Goal: Task Accomplishment & Management: Manage account settings

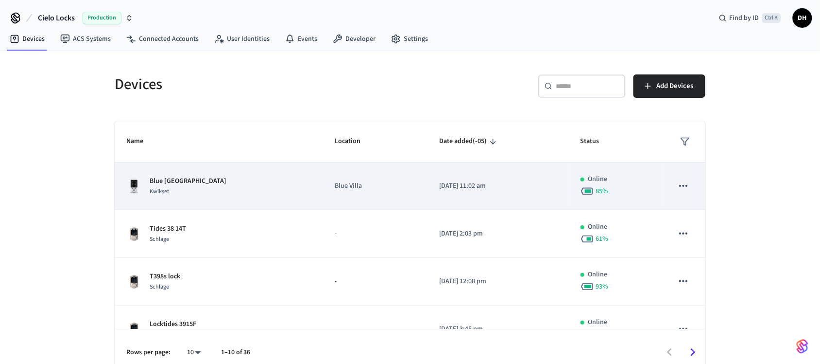
click at [237, 185] on div "Blue Villa Kwickset Kwikset" at bounding box center [218, 186] width 185 height 20
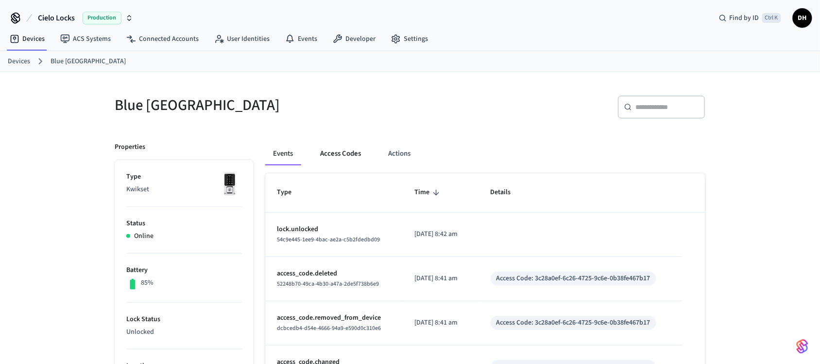
click at [341, 150] on button "Access Codes" at bounding box center [341, 153] width 56 height 23
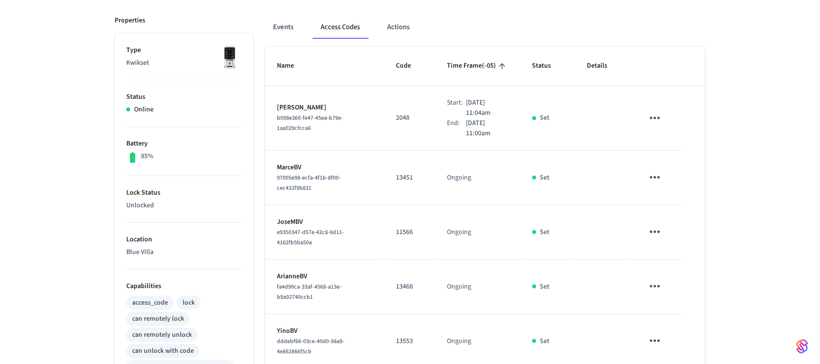
scroll to position [44, 0]
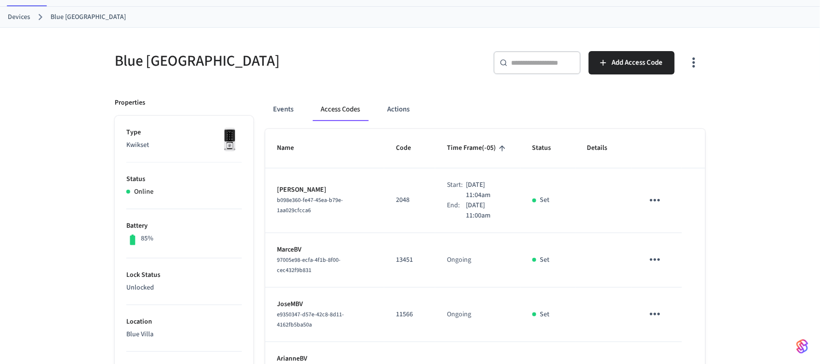
click at [18, 14] on link "Devices" at bounding box center [19, 17] width 22 height 10
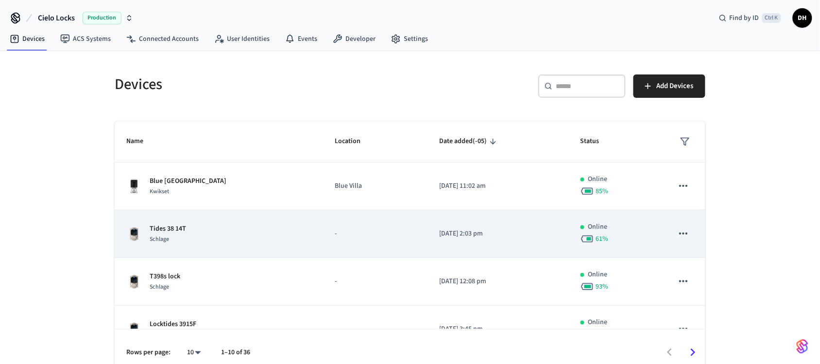
drag, startPoint x: 257, startPoint y: 236, endPoint x: 248, endPoint y: 232, distance: 9.6
click at [251, 234] on div "Tides 38 14T Schlage" at bounding box center [218, 234] width 185 height 20
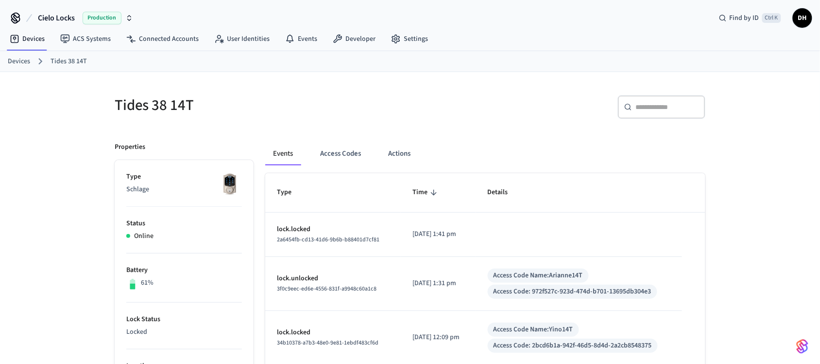
scroll to position [61, 0]
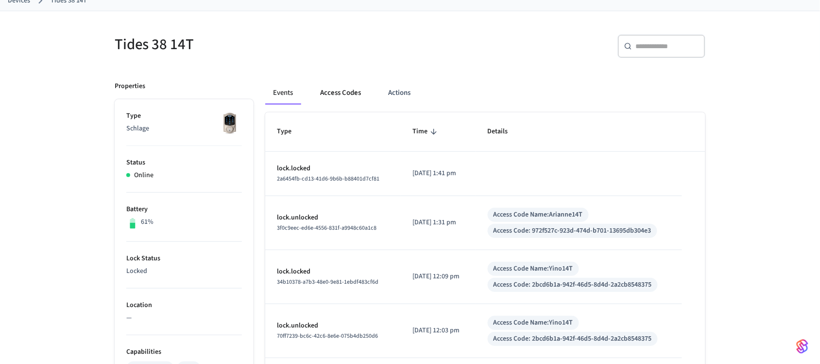
click at [358, 95] on button "Access Codes" at bounding box center [341, 92] width 56 height 23
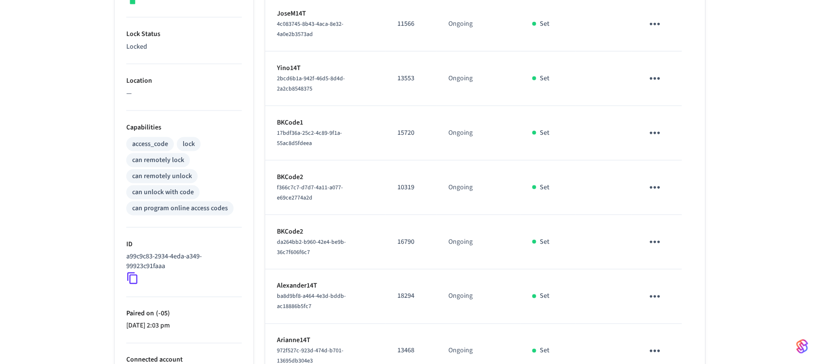
scroll to position [304, 0]
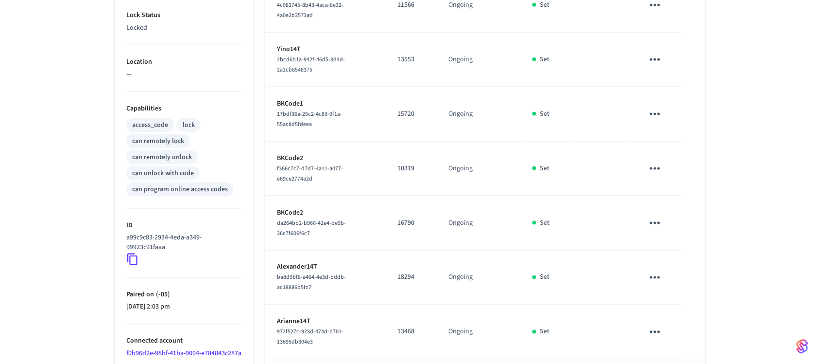
click at [649, 270] on icon "sticky table" at bounding box center [655, 277] width 15 height 15
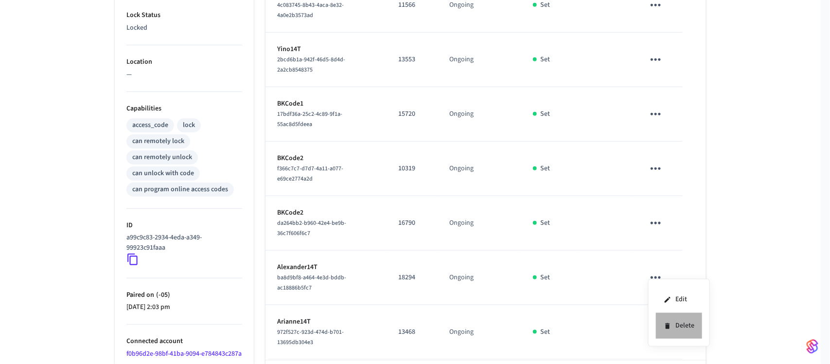
click at [686, 324] on li "Delete" at bounding box center [679, 326] width 46 height 26
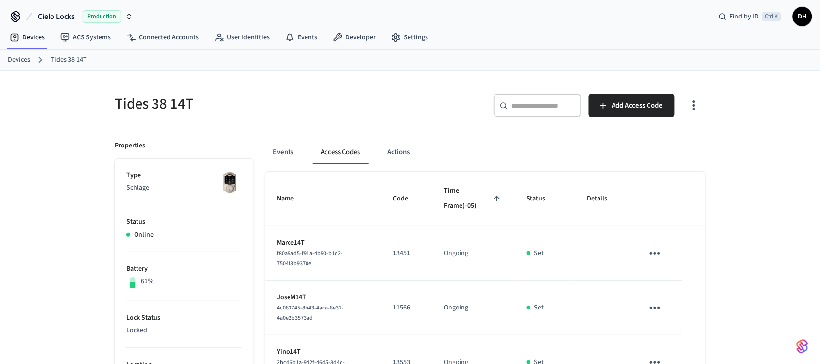
scroll to position [0, 0]
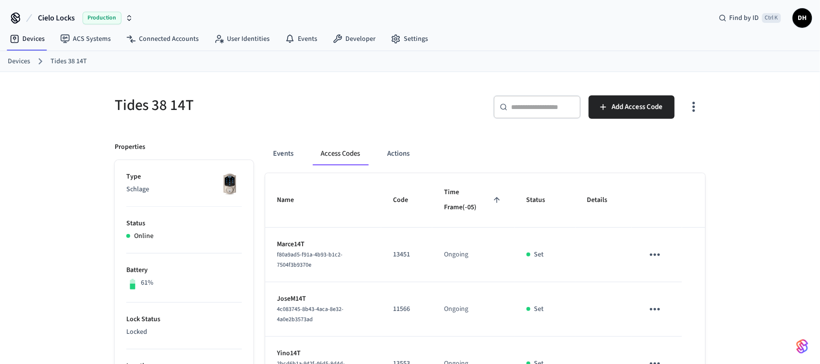
click at [10, 61] on link "Devices" at bounding box center [19, 61] width 22 height 10
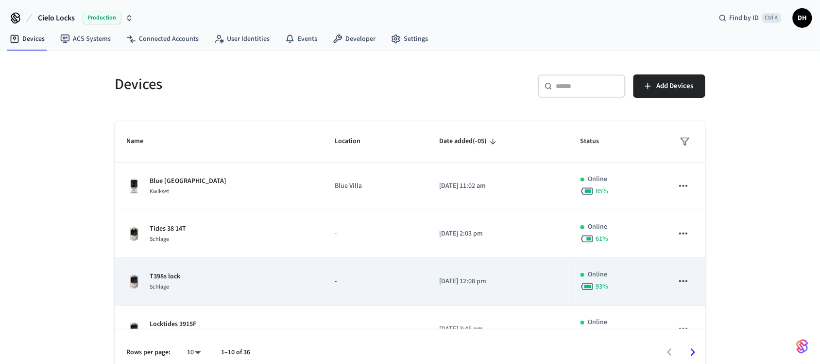
click at [261, 267] on td "T398s lock Schlage" at bounding box center [219, 282] width 209 height 48
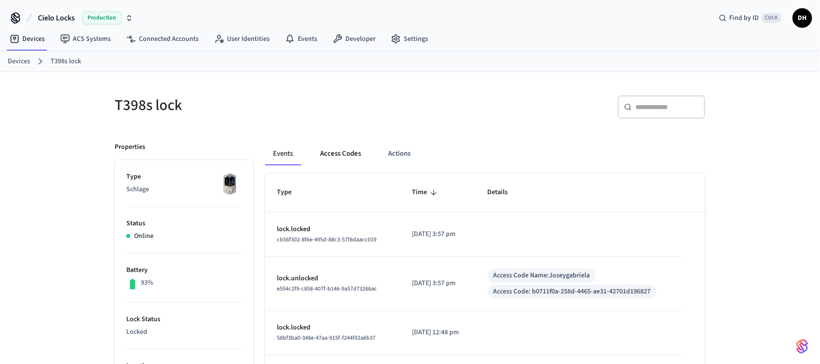
click at [353, 155] on button "Access Codes" at bounding box center [341, 153] width 56 height 23
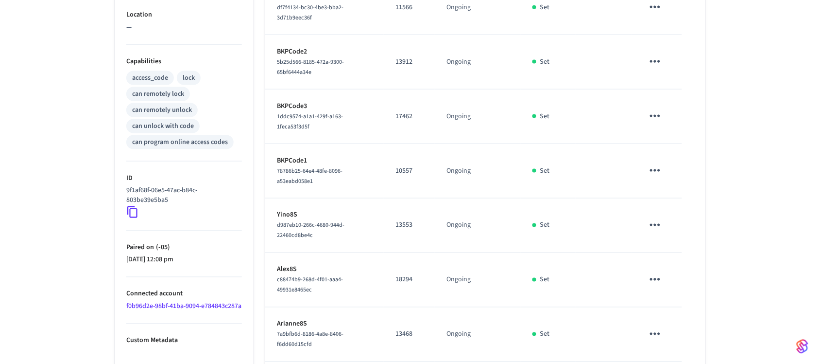
scroll to position [425, 0]
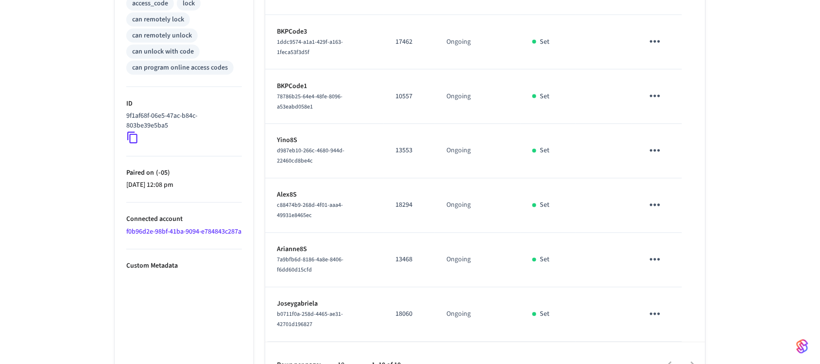
click at [650, 207] on icon "sticky table" at bounding box center [655, 204] width 15 height 15
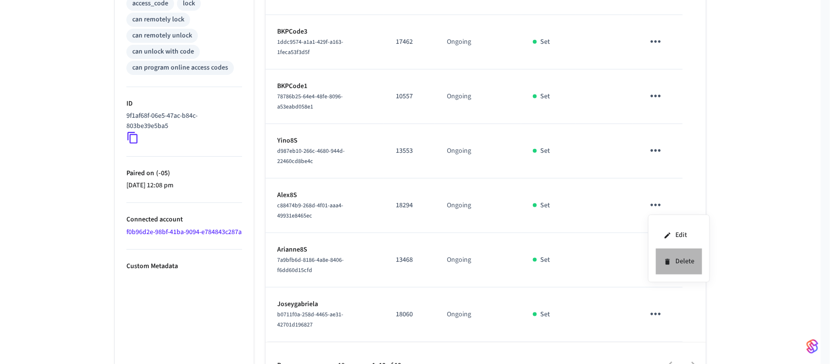
click at [677, 268] on li "Delete" at bounding box center [679, 261] width 46 height 26
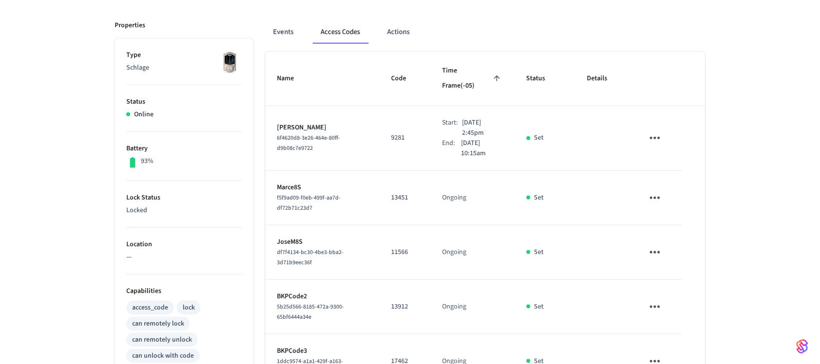
scroll to position [0, 0]
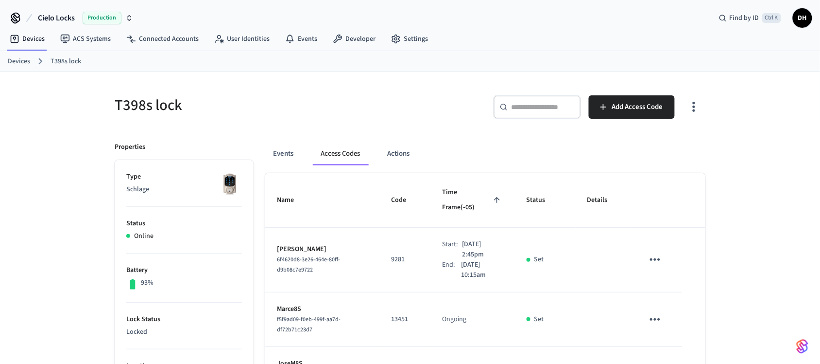
click at [15, 63] on link "Devices" at bounding box center [19, 61] width 22 height 10
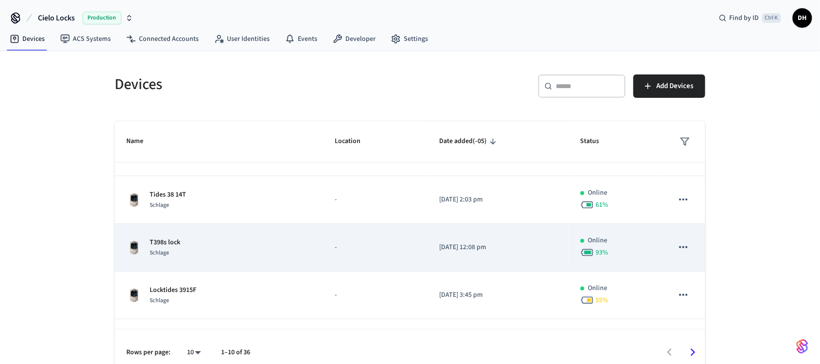
scroll to position [61, 0]
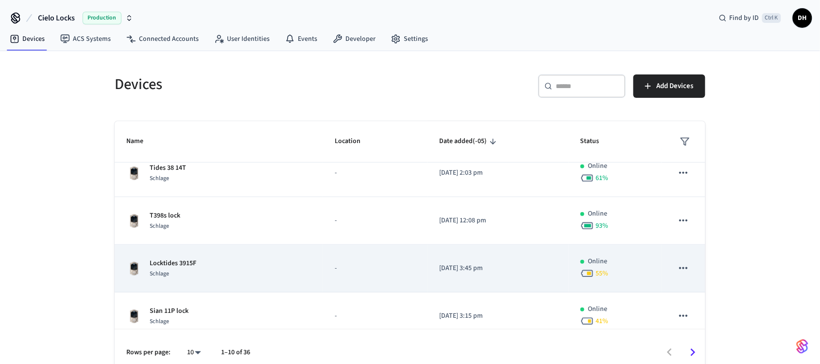
click at [283, 277] on td "Locktides 3915F Schlage" at bounding box center [219, 268] width 209 height 48
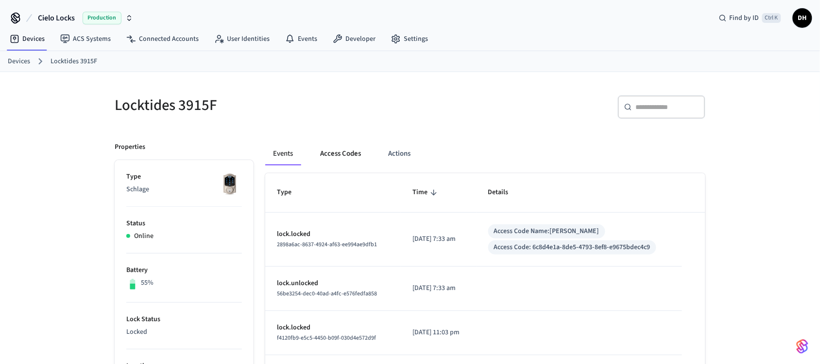
click at [346, 157] on button "Access Codes" at bounding box center [341, 153] width 56 height 23
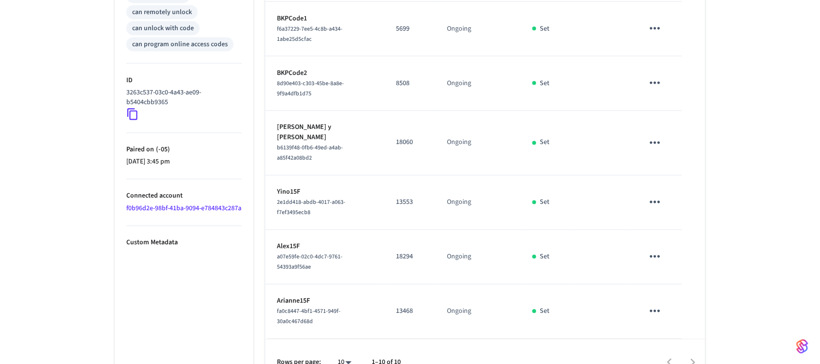
scroll to position [462, 0]
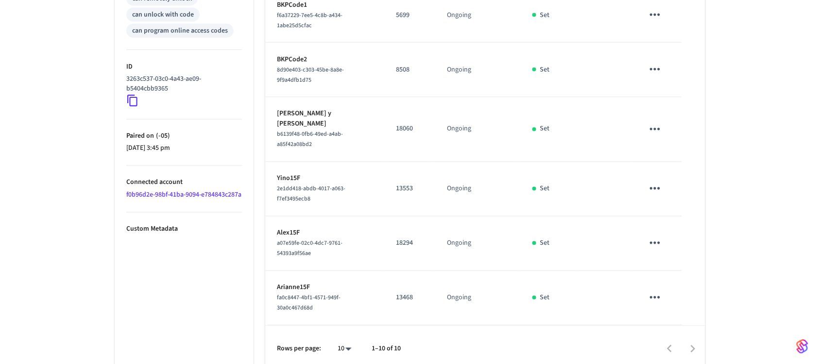
click at [652, 235] on icon "sticky table" at bounding box center [655, 242] width 15 height 15
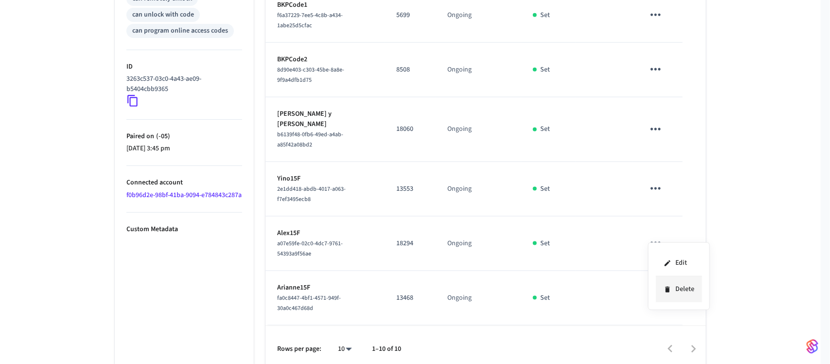
click at [683, 299] on li "Delete" at bounding box center [679, 289] width 46 height 26
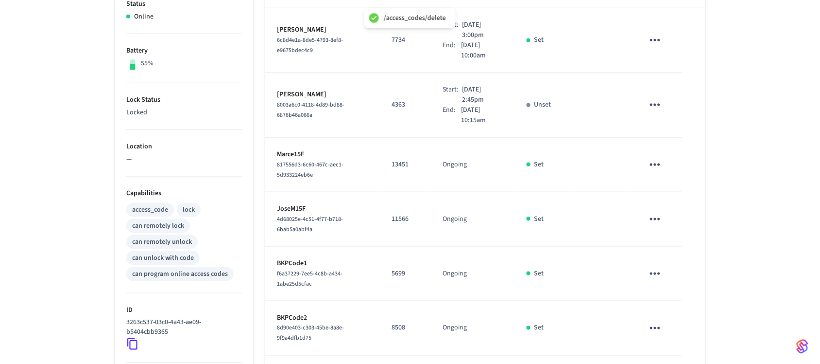
scroll to position [0, 0]
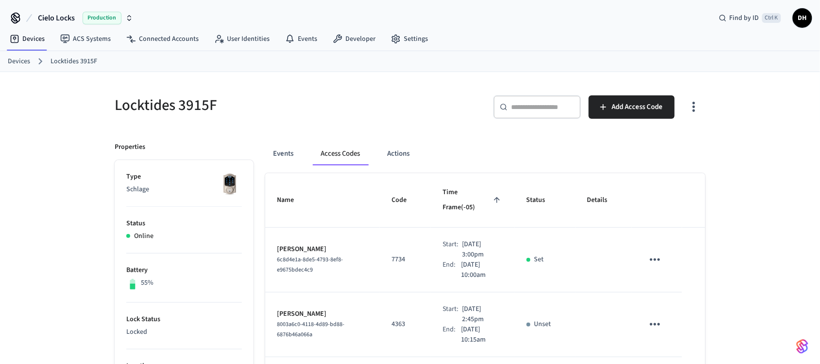
click at [17, 59] on link "Devices" at bounding box center [19, 61] width 22 height 10
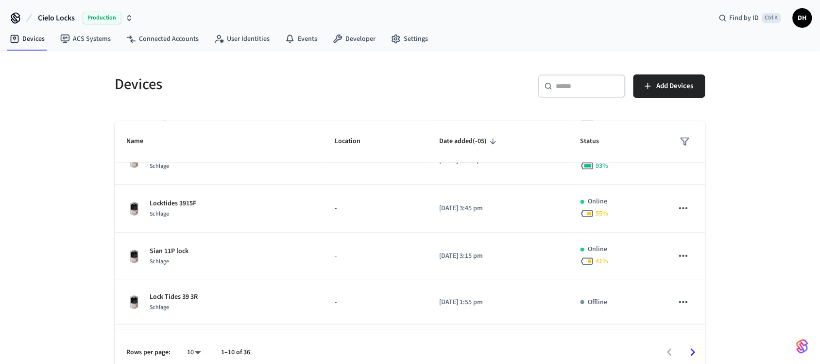
scroll to position [122, 0]
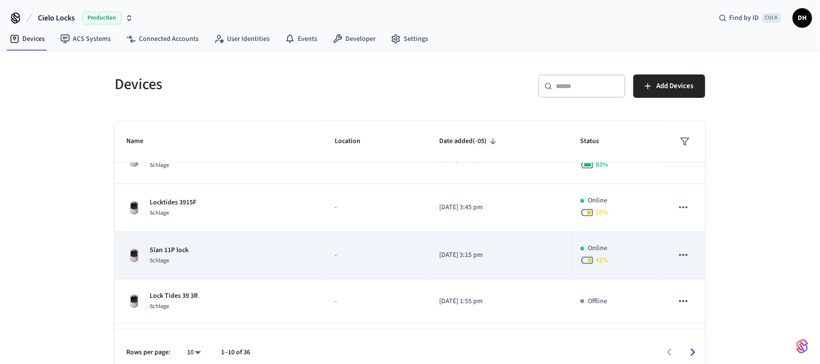
click at [222, 248] on div "Sian 11P lock Schlage" at bounding box center [218, 255] width 185 height 20
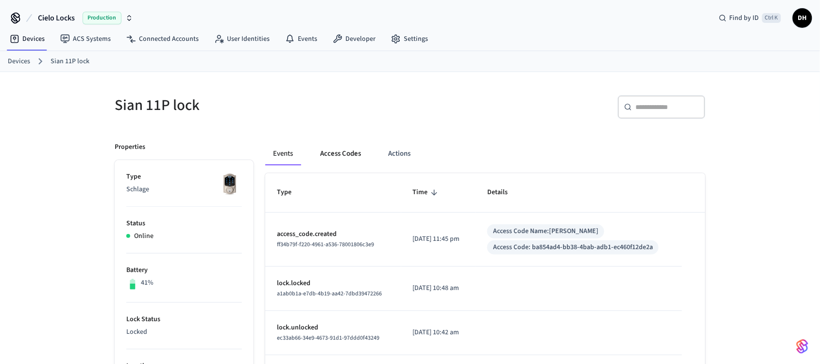
click at [329, 158] on button "Access Codes" at bounding box center [341, 153] width 56 height 23
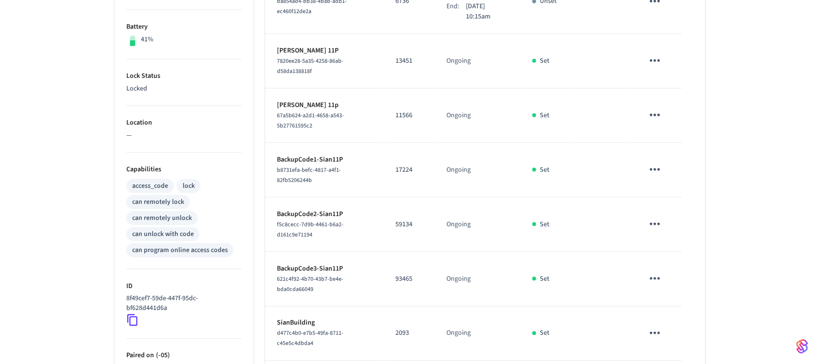
scroll to position [365, 0]
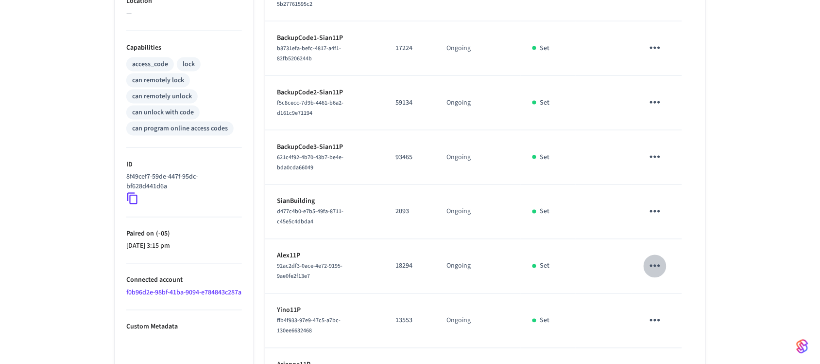
click at [651, 266] on icon "sticky table" at bounding box center [655, 265] width 10 height 2
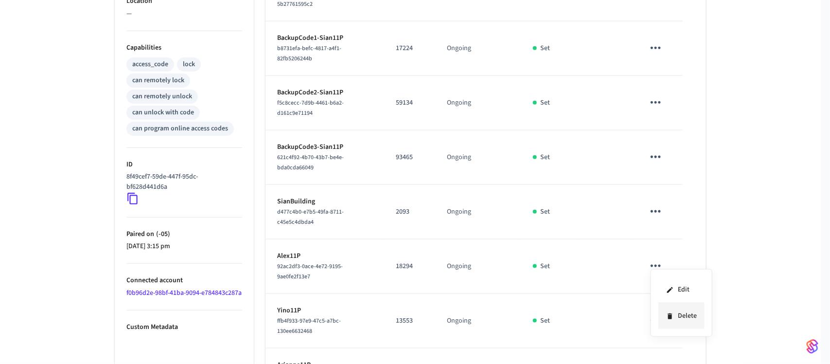
click at [689, 320] on li "Delete" at bounding box center [681, 316] width 46 height 26
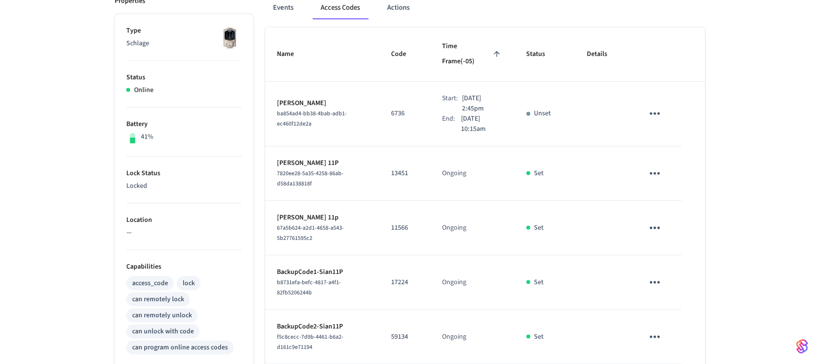
scroll to position [0, 0]
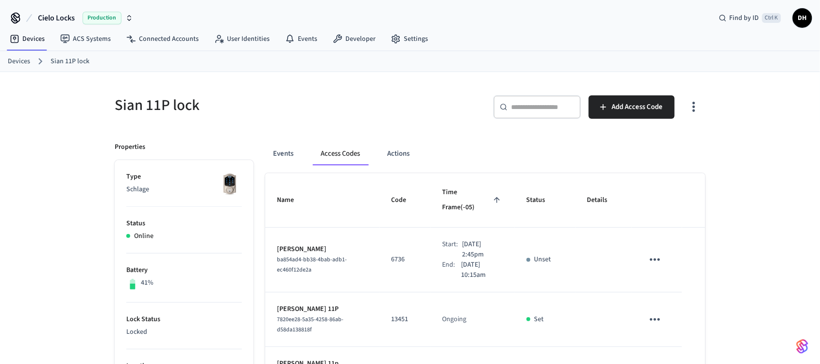
click at [18, 64] on link "Devices" at bounding box center [19, 61] width 22 height 10
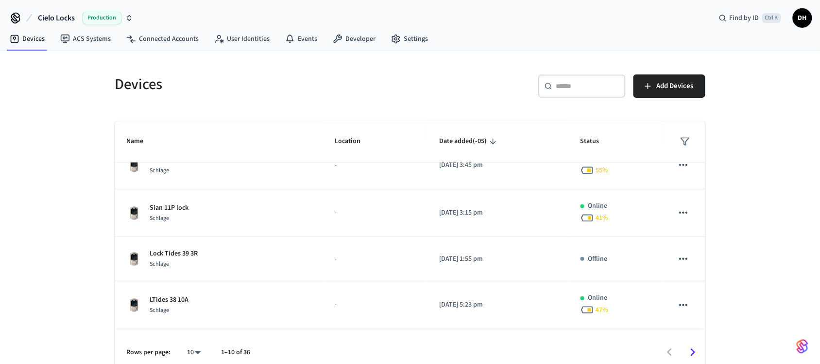
scroll to position [182, 0]
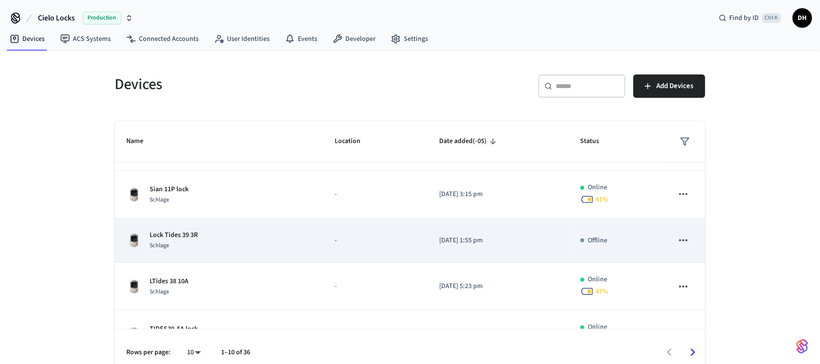
click at [219, 254] on td "Lock Tides 39 3R Schlage" at bounding box center [219, 240] width 209 height 44
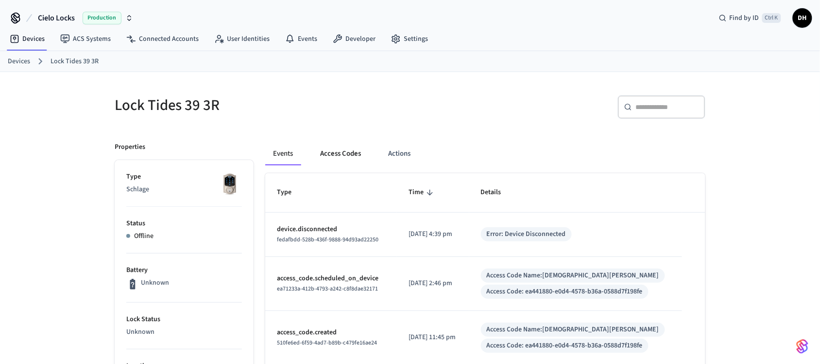
click at [340, 153] on button "Access Codes" at bounding box center [341, 153] width 56 height 23
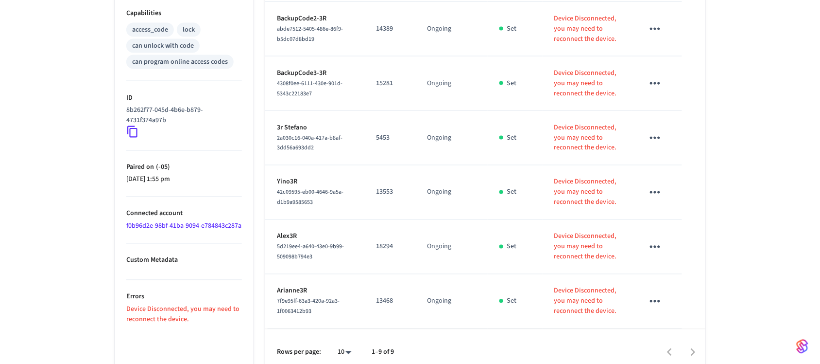
scroll to position [412, 0]
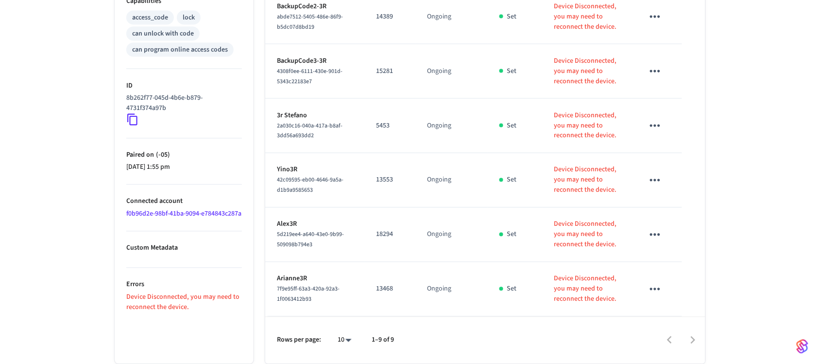
click at [658, 236] on icon "sticky table" at bounding box center [655, 234] width 15 height 15
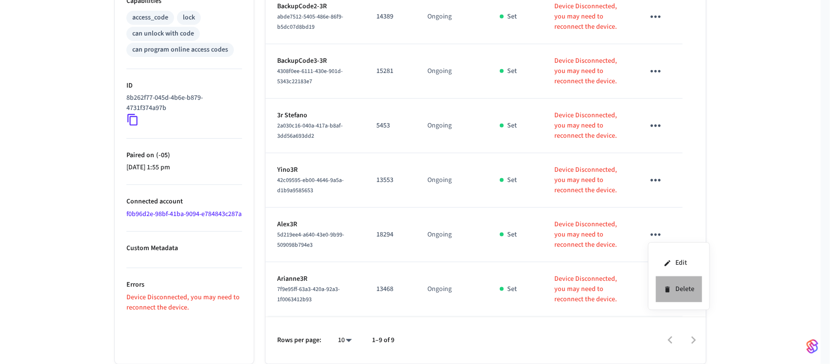
click at [677, 293] on li "Delete" at bounding box center [679, 289] width 46 height 26
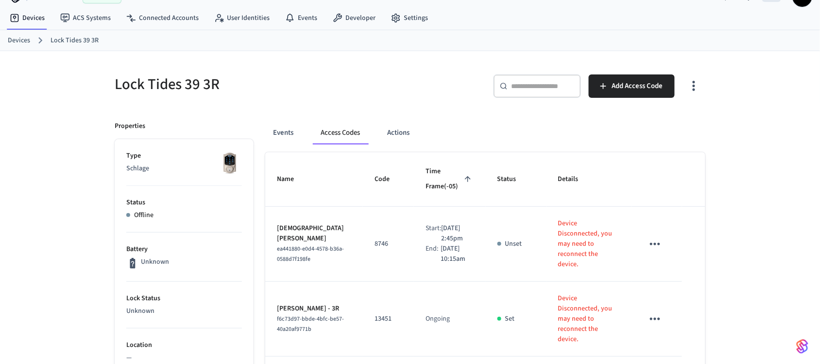
scroll to position [0, 0]
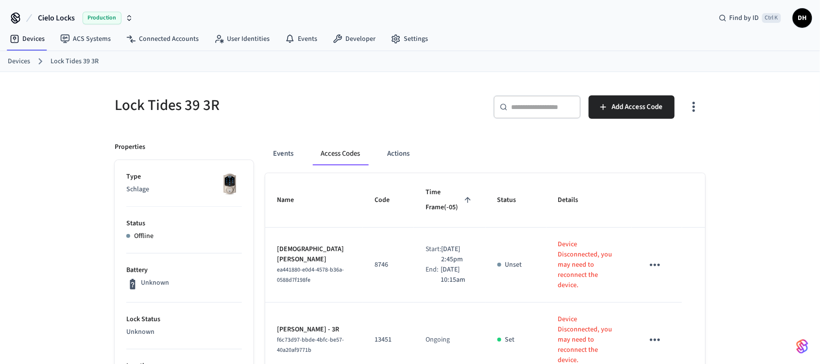
click at [14, 61] on link "Devices" at bounding box center [19, 61] width 22 height 10
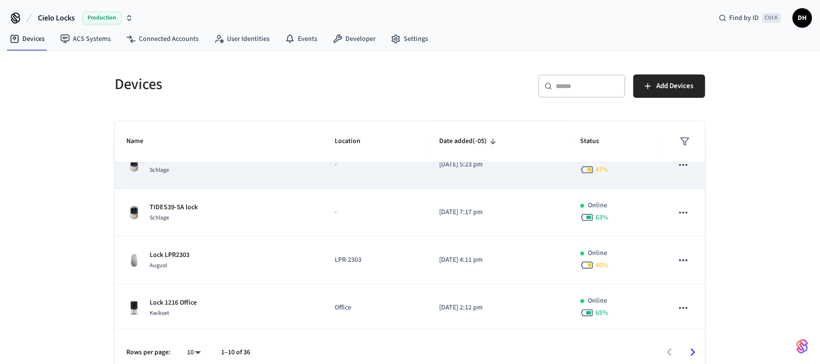
scroll to position [243, 0]
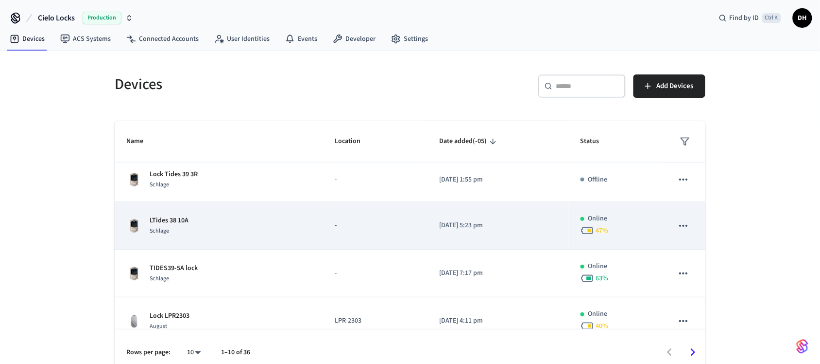
click at [255, 205] on td "LTides 38 10A Schlage" at bounding box center [219, 226] width 209 height 48
click at [190, 222] on div "LTides 38 10A Schlage" at bounding box center [218, 225] width 185 height 20
click at [196, 218] on div "LTides 38 10A Schlage" at bounding box center [218, 225] width 185 height 20
click at [181, 231] on div "Schlage" at bounding box center [169, 231] width 39 height 10
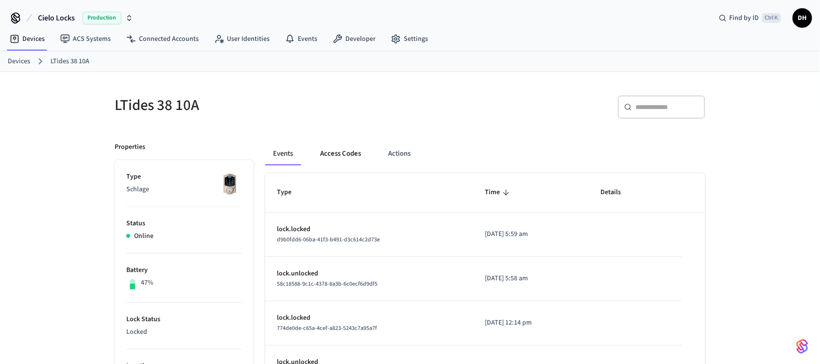
click at [329, 150] on button "Access Codes" at bounding box center [341, 153] width 56 height 23
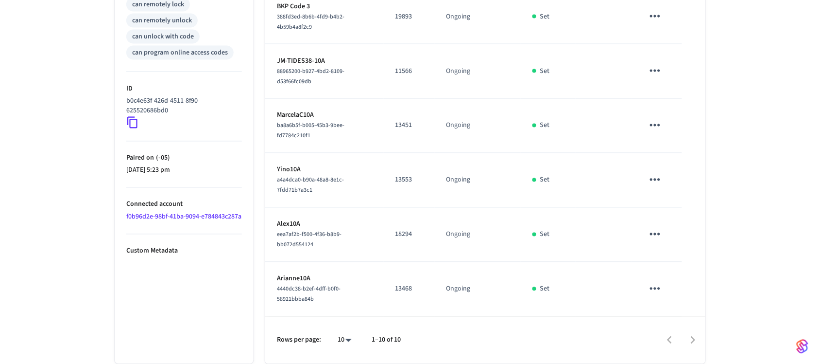
scroll to position [452, 0]
click at [654, 240] on icon "sticky table" at bounding box center [655, 233] width 15 height 15
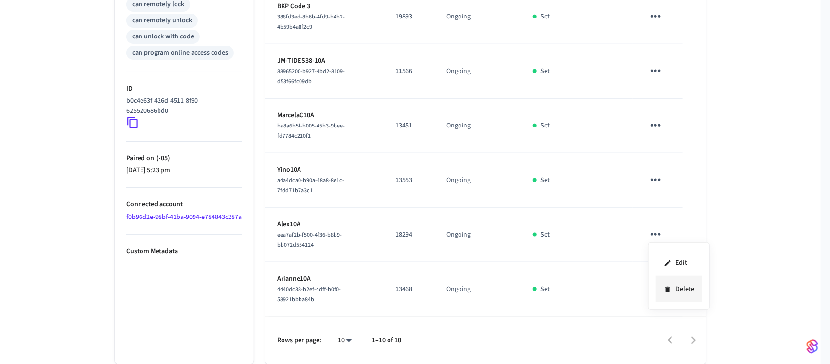
click at [672, 285] on li "Delete" at bounding box center [679, 289] width 46 height 26
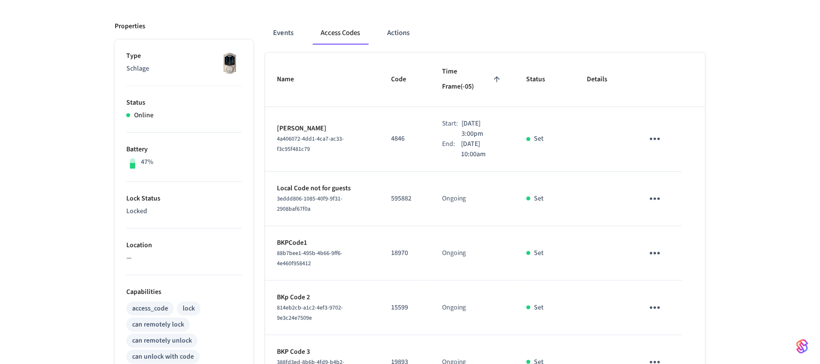
scroll to position [0, 0]
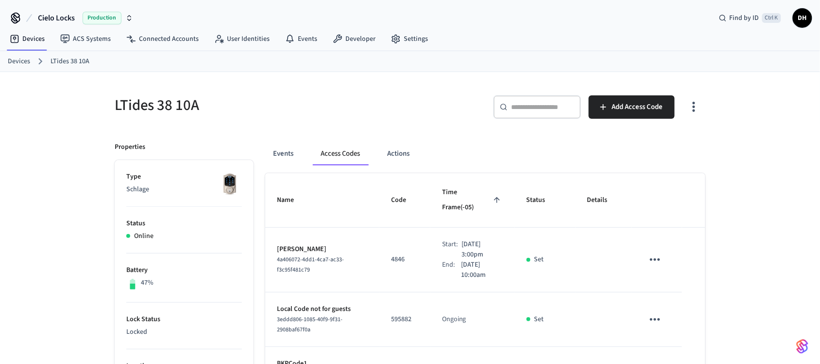
click at [15, 59] on link "Devices" at bounding box center [19, 61] width 22 height 10
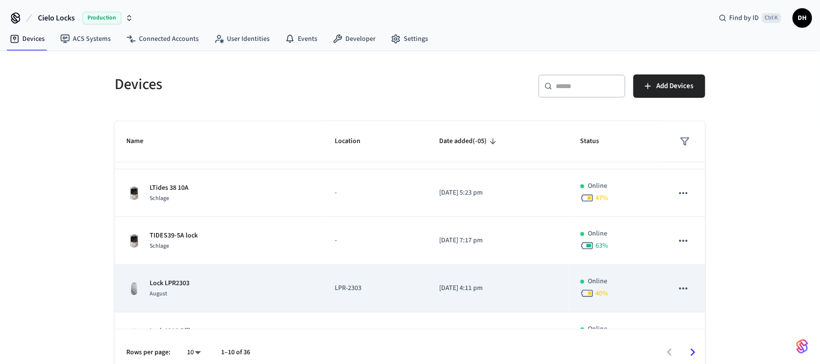
scroll to position [246, 0]
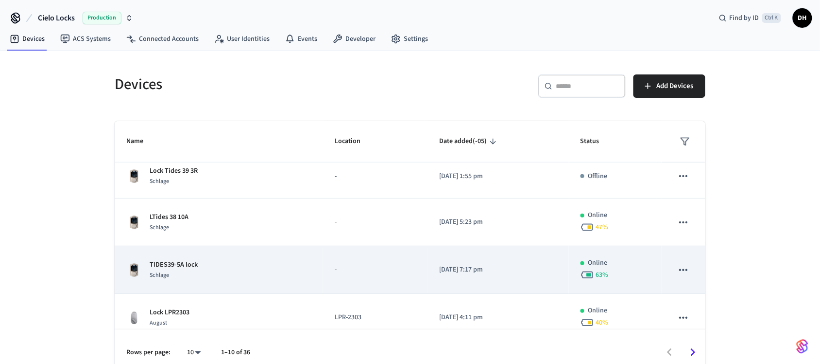
click at [240, 281] on td "TIDES39-5A lock Schlage" at bounding box center [219, 270] width 209 height 48
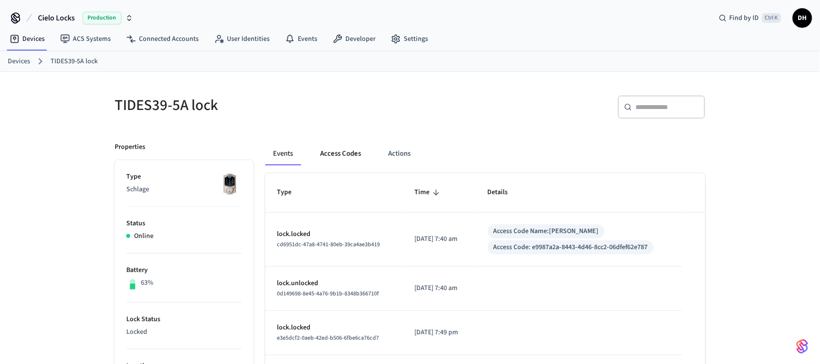
click at [336, 153] on button "Access Codes" at bounding box center [341, 153] width 56 height 23
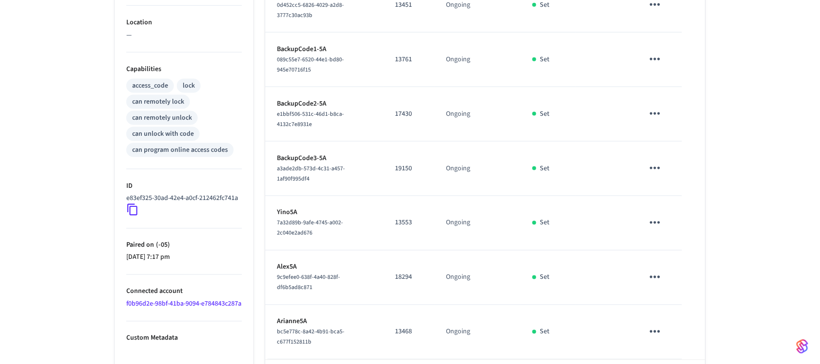
scroll to position [365, 0]
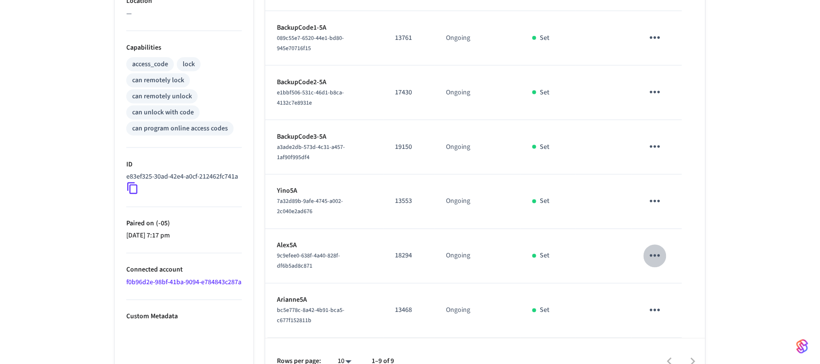
click at [650, 263] on icon "sticky table" at bounding box center [655, 255] width 15 height 15
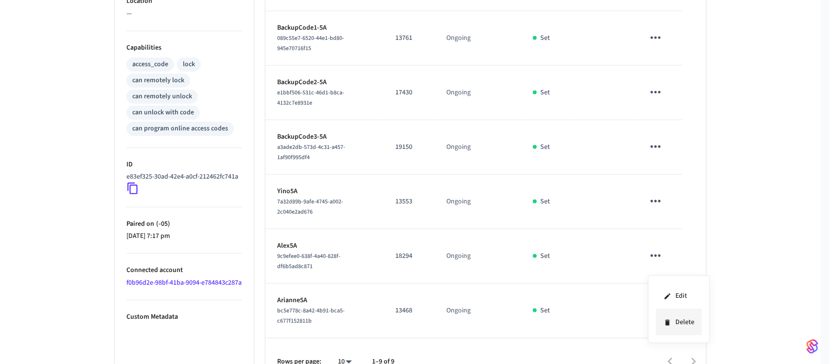
click at [683, 323] on li "Delete" at bounding box center [679, 322] width 46 height 26
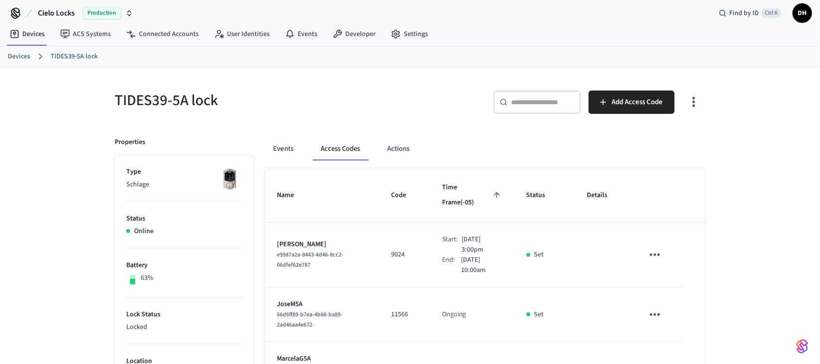
scroll to position [0, 0]
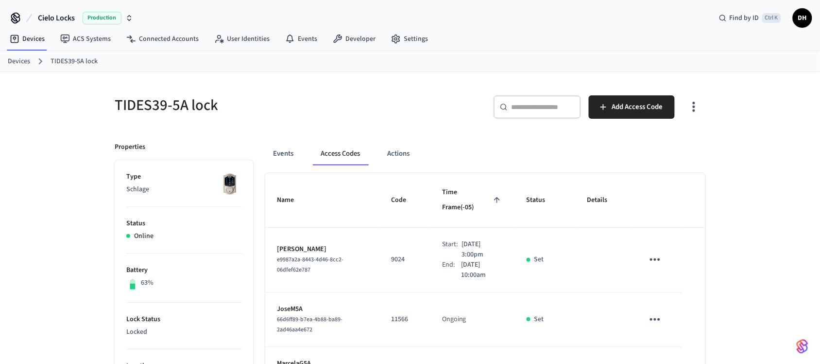
click at [19, 58] on link "Devices" at bounding box center [19, 61] width 22 height 10
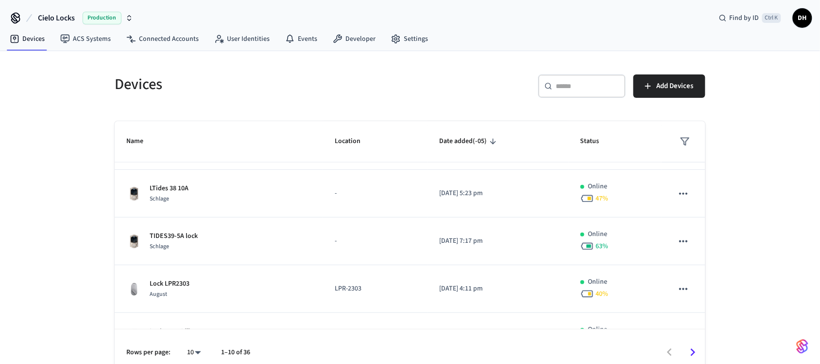
scroll to position [304, 0]
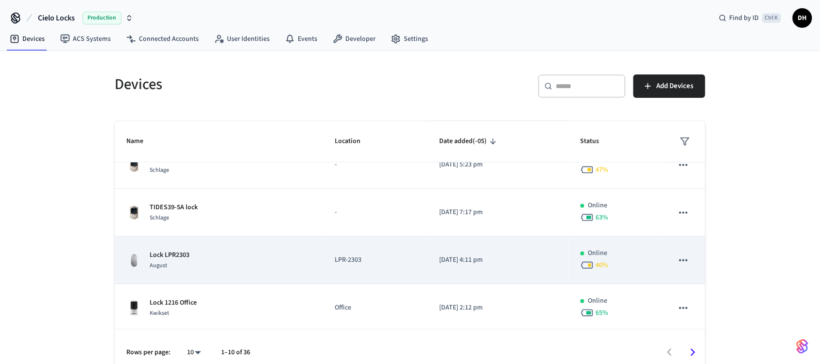
click at [365, 266] on td "LPR-2303" at bounding box center [375, 260] width 104 height 48
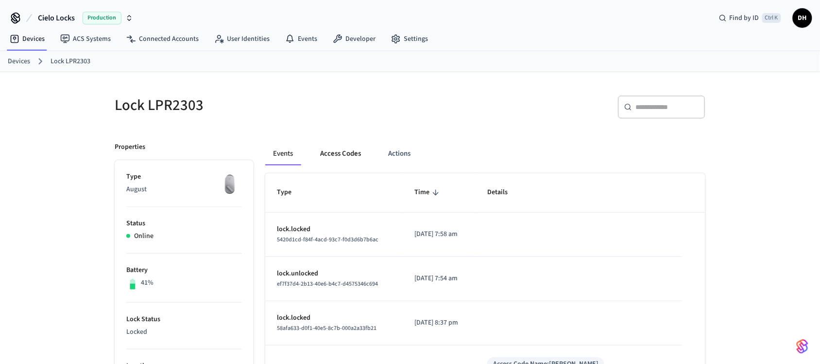
click at [356, 153] on button "Access Codes" at bounding box center [341, 153] width 56 height 23
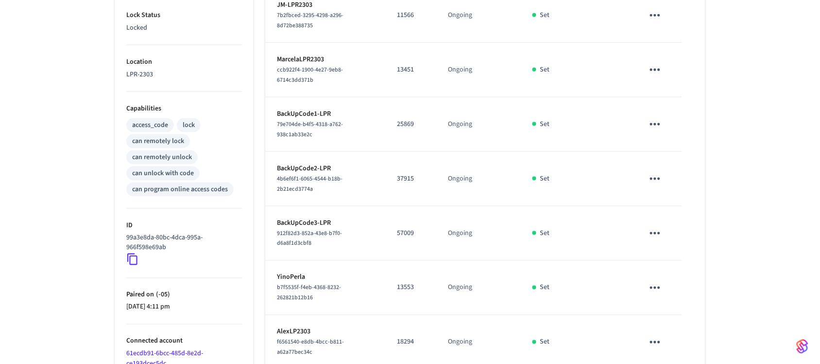
scroll to position [365, 0]
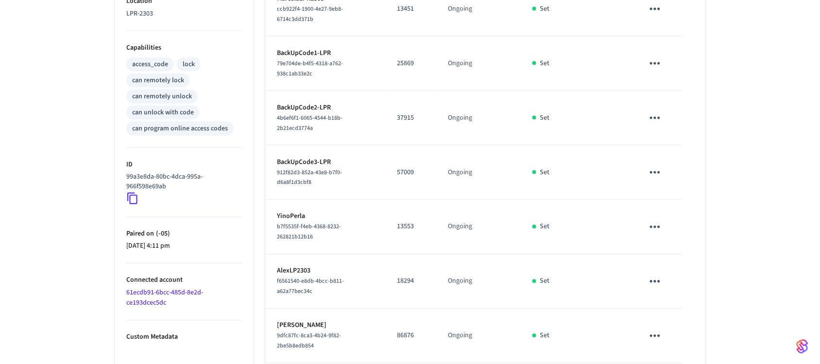
click at [658, 274] on icon "sticky table" at bounding box center [655, 281] width 15 height 15
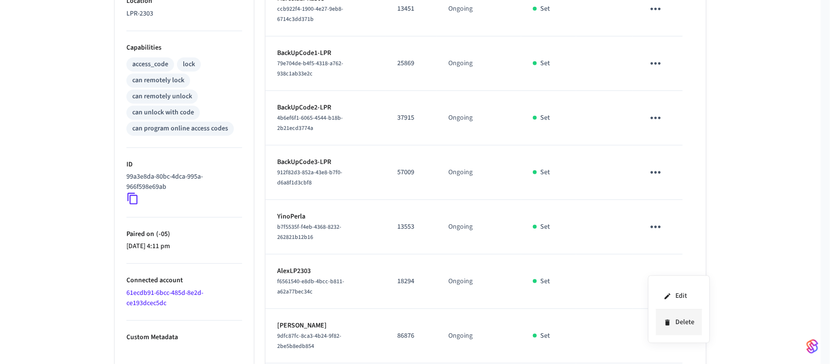
click at [664, 321] on icon at bounding box center [667, 322] width 8 height 8
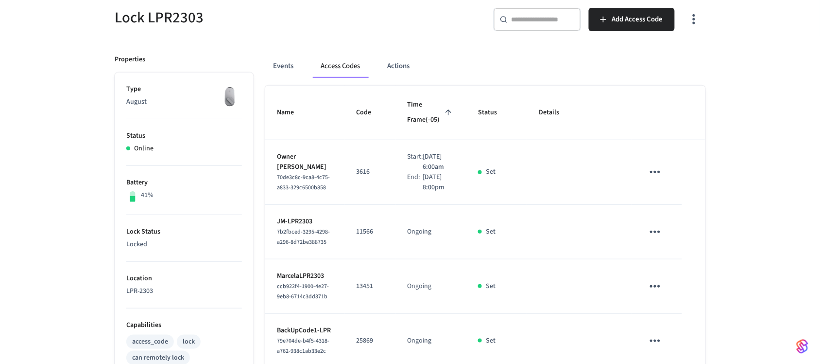
scroll to position [0, 0]
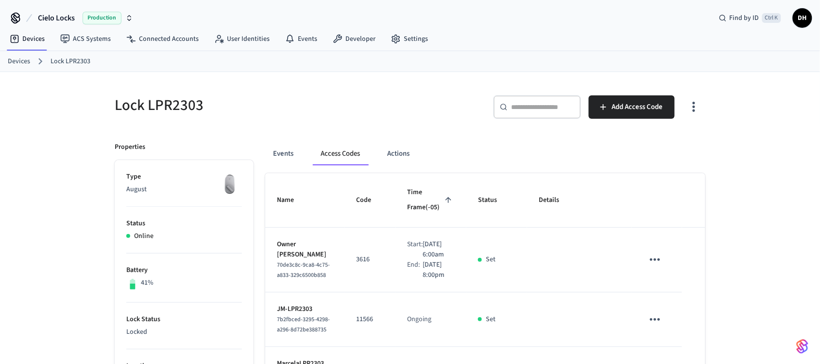
click at [15, 59] on link "Devices" at bounding box center [19, 61] width 22 height 10
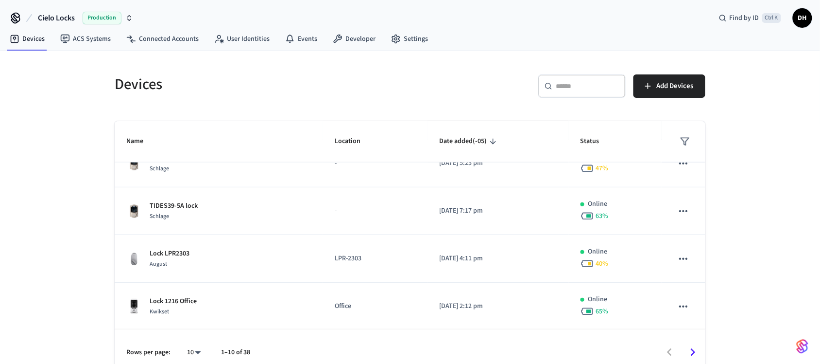
scroll to position [307, 0]
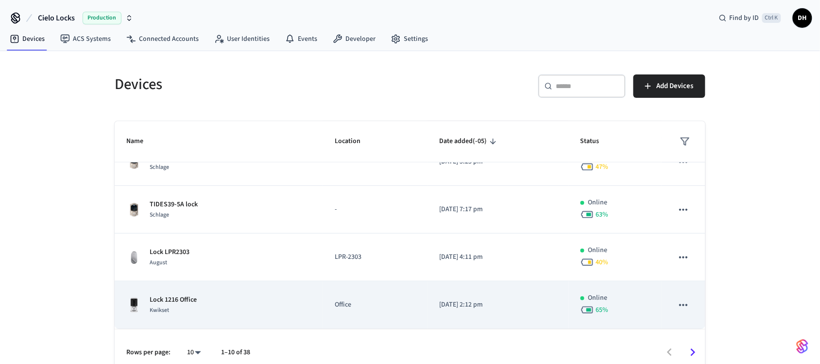
click at [323, 293] on td "Office" at bounding box center [375, 305] width 104 height 48
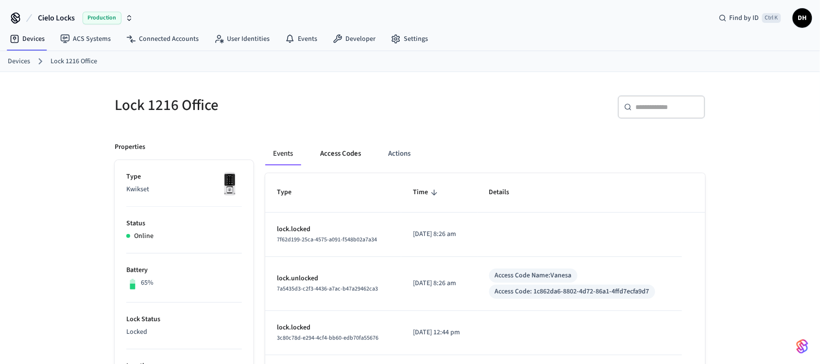
click at [334, 149] on button "Access Codes" at bounding box center [341, 153] width 56 height 23
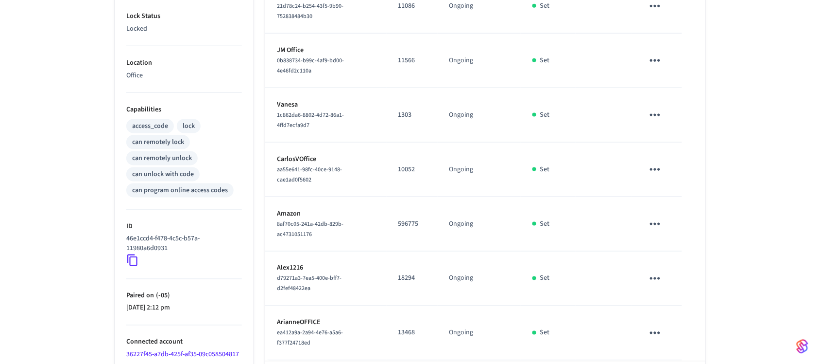
scroll to position [304, 0]
click at [650, 270] on icon "sticky table" at bounding box center [655, 277] width 15 height 15
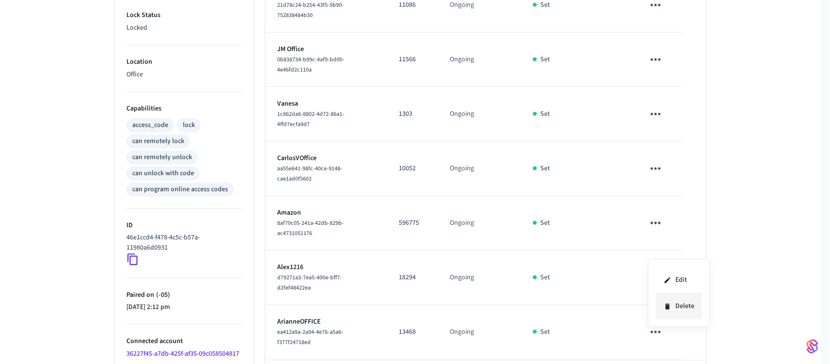
click at [689, 307] on li "Delete" at bounding box center [679, 306] width 46 height 26
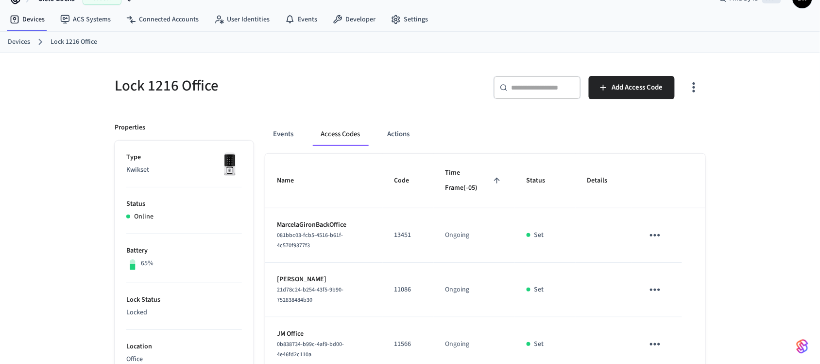
scroll to position [0, 0]
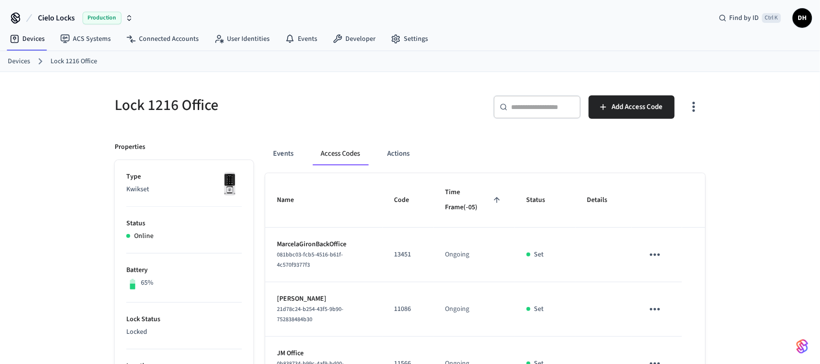
click at [15, 63] on link "Devices" at bounding box center [19, 61] width 22 height 10
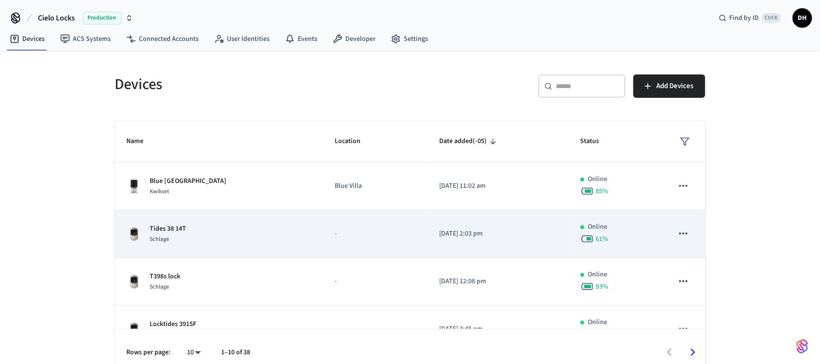
click at [251, 233] on div "Tides 38 14T Schlage" at bounding box center [218, 234] width 185 height 20
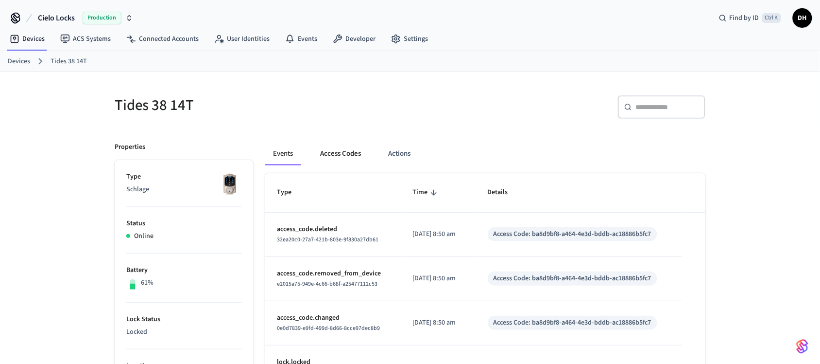
click at [349, 152] on button "Access Codes" at bounding box center [341, 153] width 56 height 23
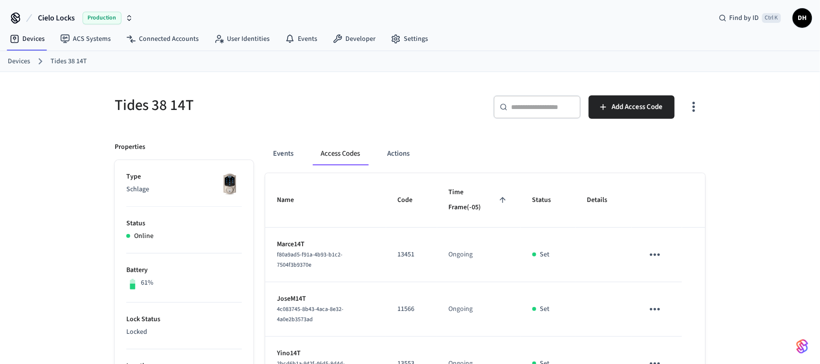
click at [10, 64] on link "Devices" at bounding box center [19, 61] width 22 height 10
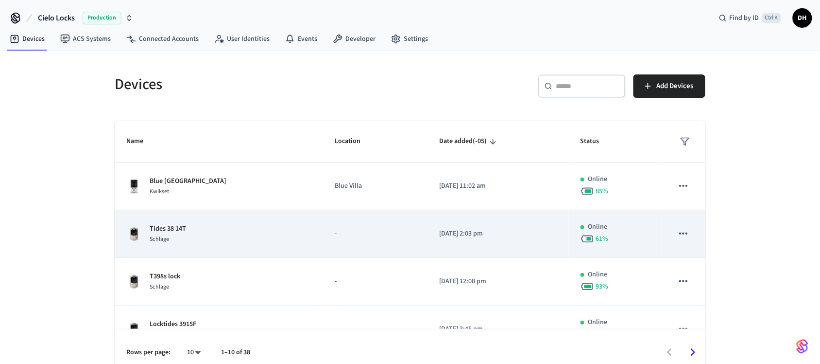
click at [238, 240] on div "Tides 38 14T Schlage" at bounding box center [218, 234] width 185 height 20
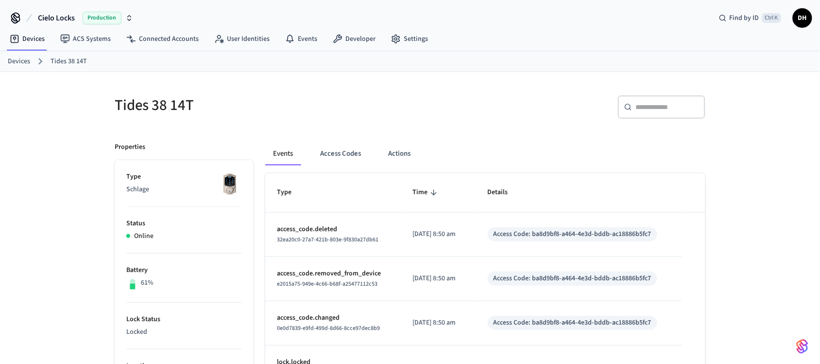
click at [20, 59] on link "Devices" at bounding box center [19, 61] width 22 height 10
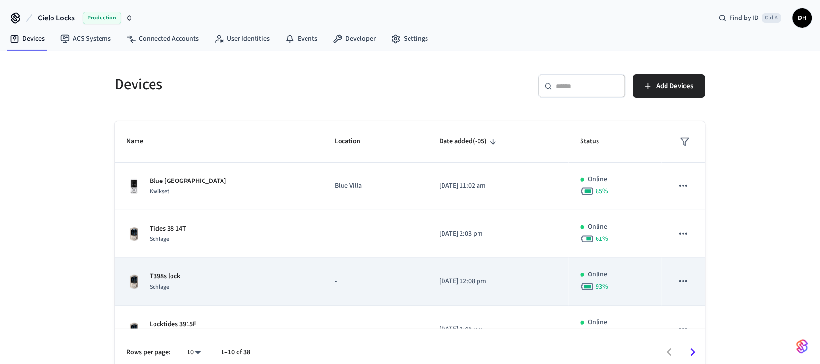
click at [267, 273] on div "T398s lock Schlage" at bounding box center [218, 281] width 185 height 20
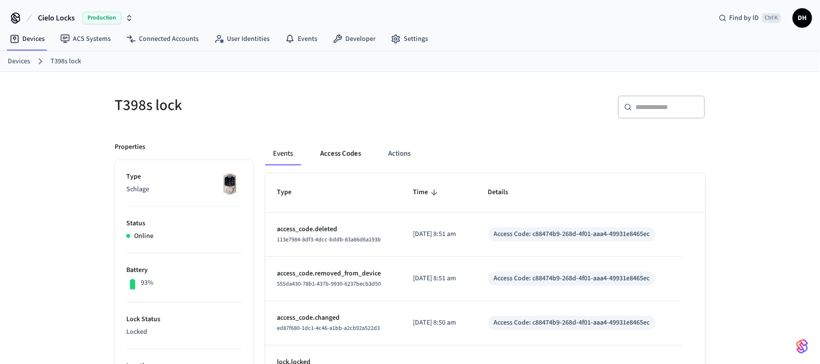
click at [346, 156] on button "Access Codes" at bounding box center [341, 153] width 56 height 23
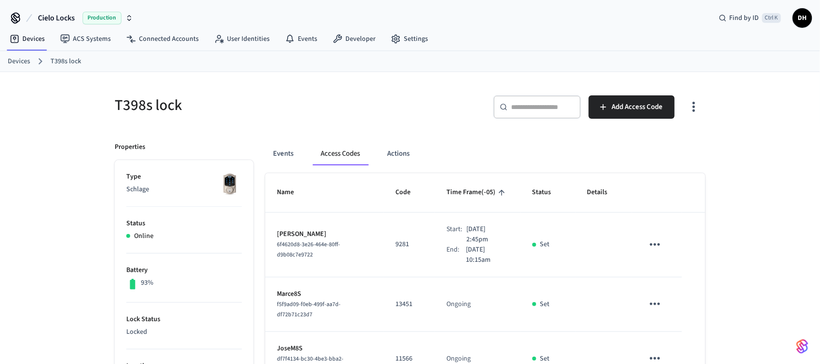
click at [17, 59] on link "Devices" at bounding box center [19, 61] width 22 height 10
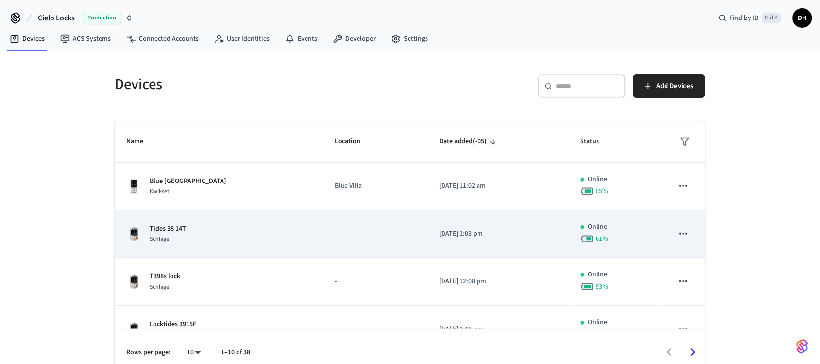
scroll to position [61, 0]
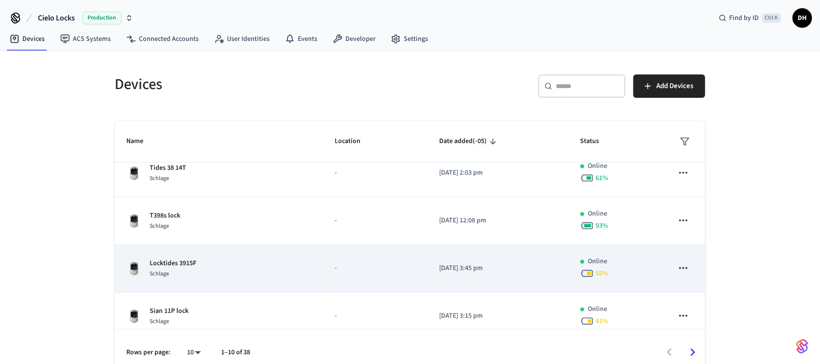
click at [251, 277] on div "Locktides 3915F Schlage" at bounding box center [218, 268] width 185 height 20
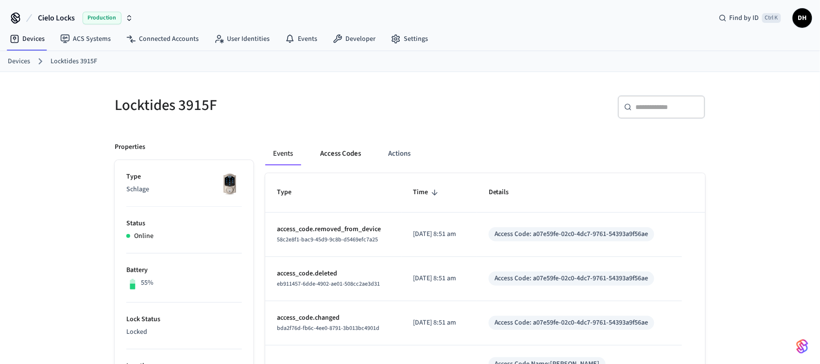
click at [351, 150] on button "Access Codes" at bounding box center [341, 153] width 56 height 23
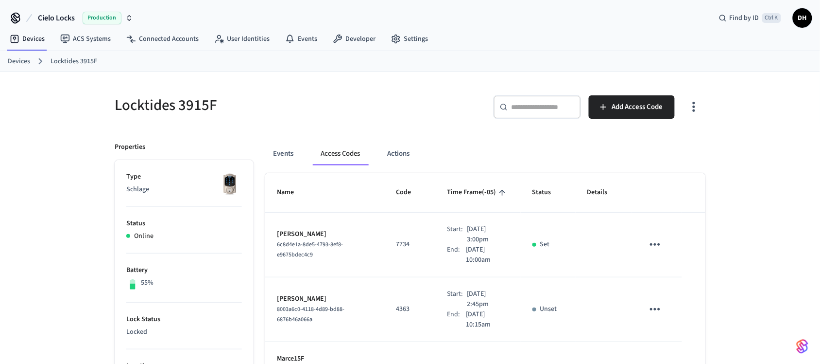
click at [19, 61] on link "Devices" at bounding box center [19, 61] width 22 height 10
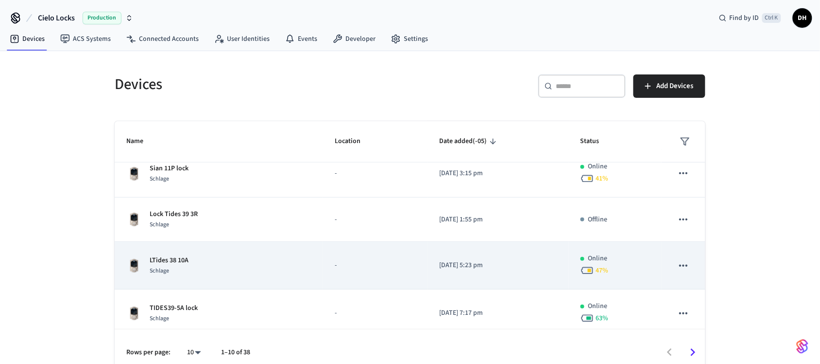
scroll to position [182, 0]
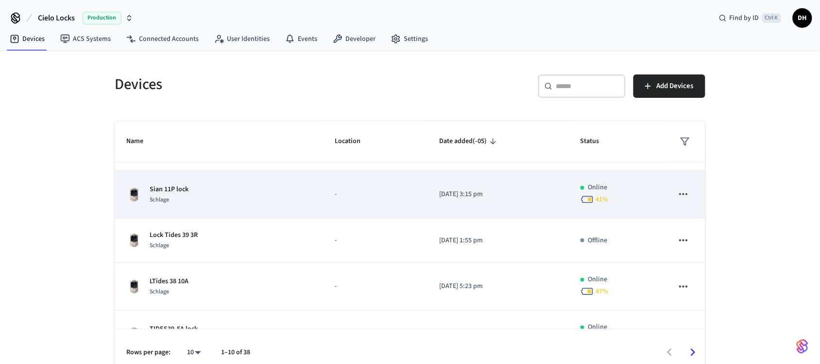
click at [275, 197] on div "Sian 11P lock Schlage" at bounding box center [218, 194] width 185 height 20
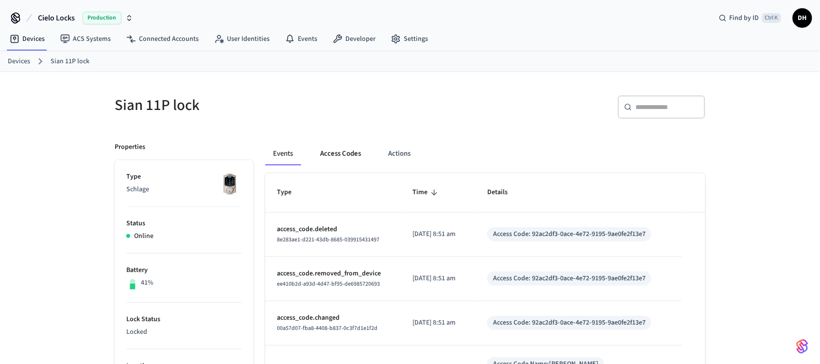
click at [334, 154] on button "Access Codes" at bounding box center [341, 153] width 56 height 23
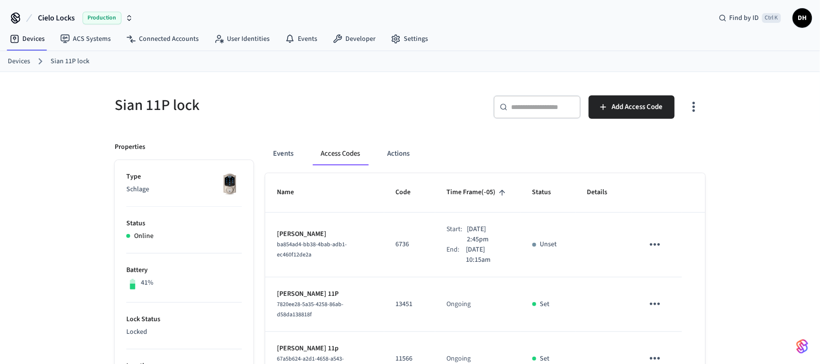
click at [17, 59] on link "Devices" at bounding box center [19, 61] width 22 height 10
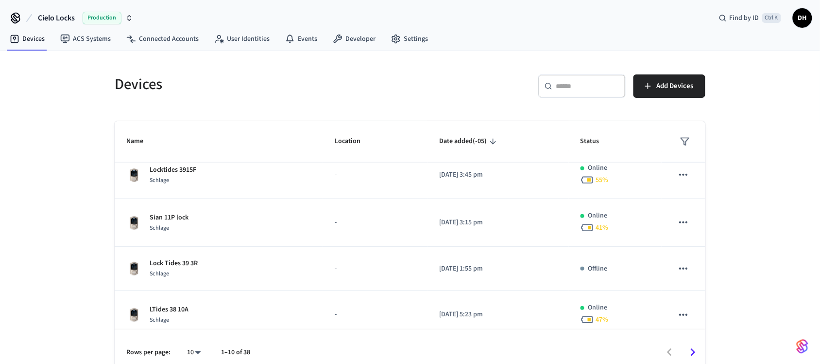
scroll to position [182, 0]
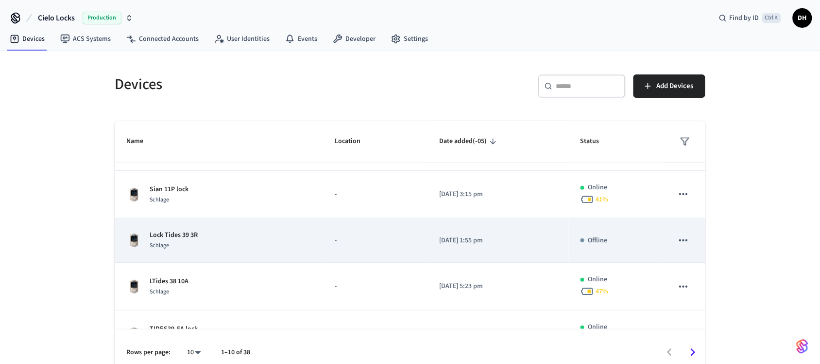
click at [283, 257] on td "Lock Tides 39 3R Schlage" at bounding box center [219, 240] width 209 height 44
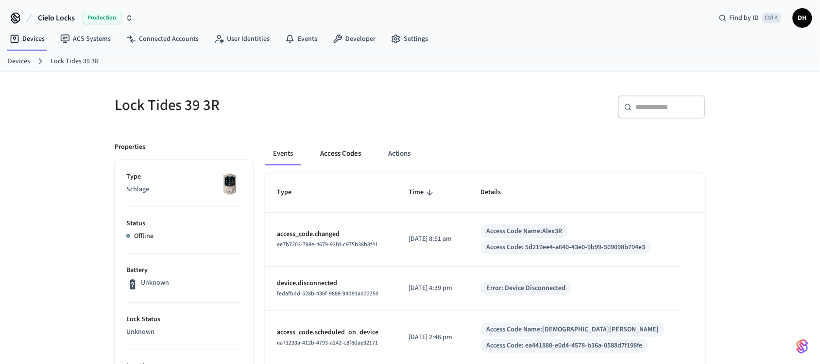
click at [338, 150] on button "Access Codes" at bounding box center [341, 153] width 56 height 23
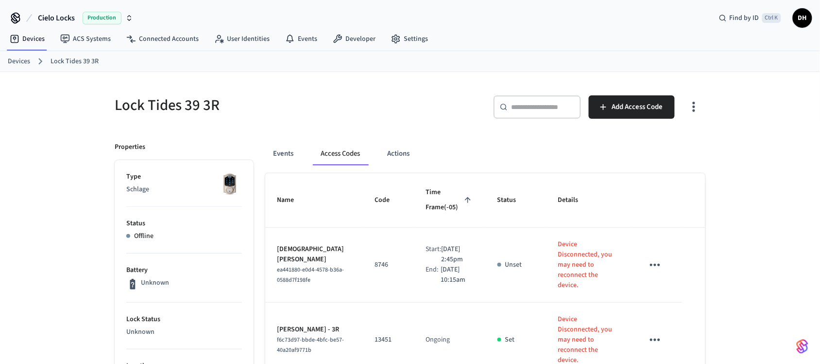
click at [19, 60] on link "Devices" at bounding box center [19, 61] width 22 height 10
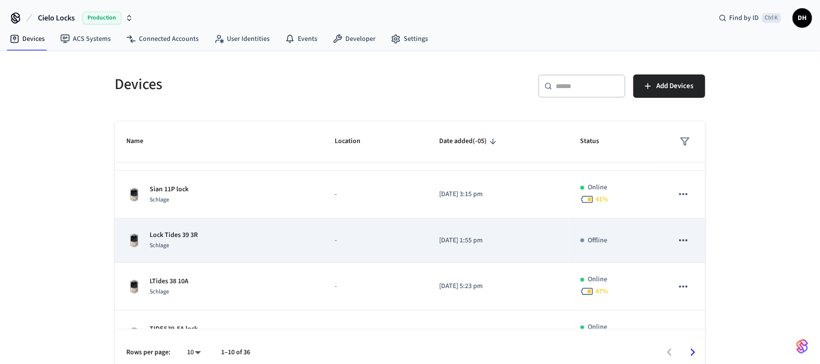
scroll to position [243, 0]
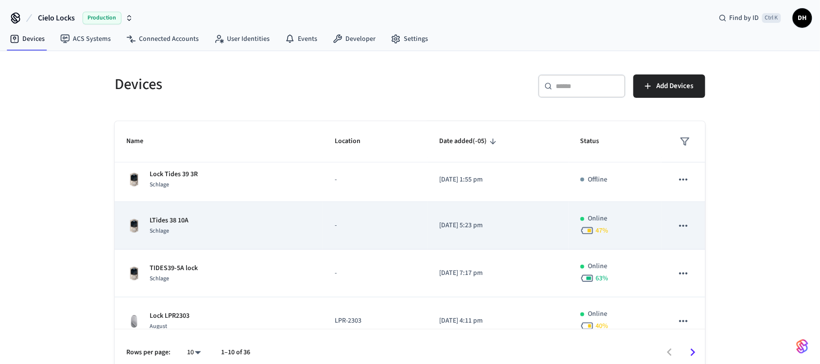
click at [245, 222] on div "LTides 38 10A Schlage" at bounding box center [218, 225] width 185 height 20
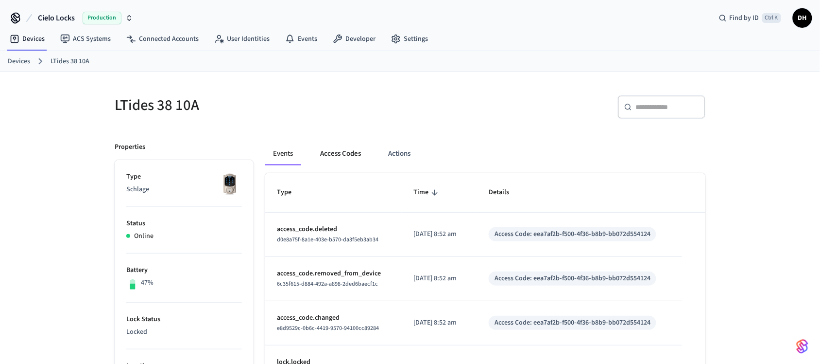
click at [345, 158] on button "Access Codes" at bounding box center [341, 153] width 56 height 23
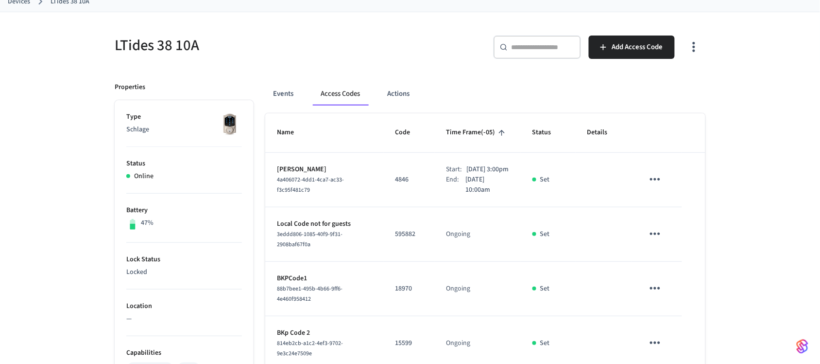
scroll to position [33, 0]
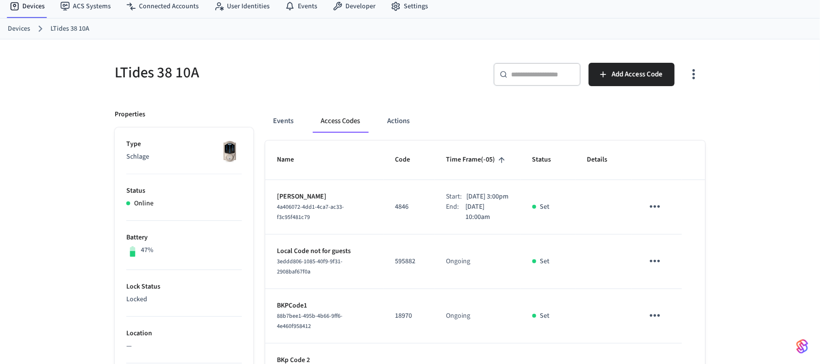
click at [22, 24] on link "Devices" at bounding box center [19, 29] width 22 height 10
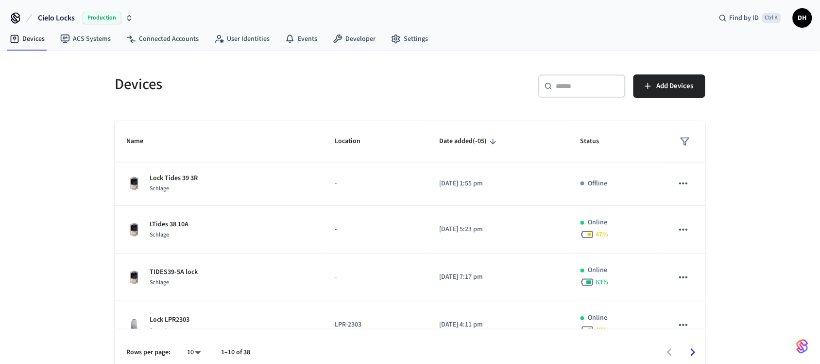
scroll to position [304, 0]
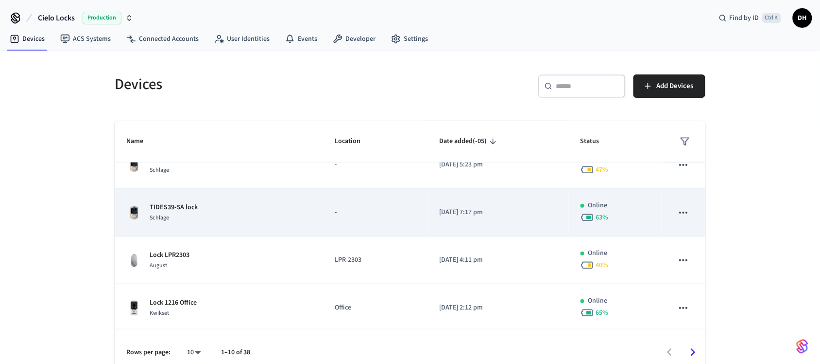
click at [237, 219] on div "TIDES39-5A lock Schlage" at bounding box center [218, 212] width 185 height 20
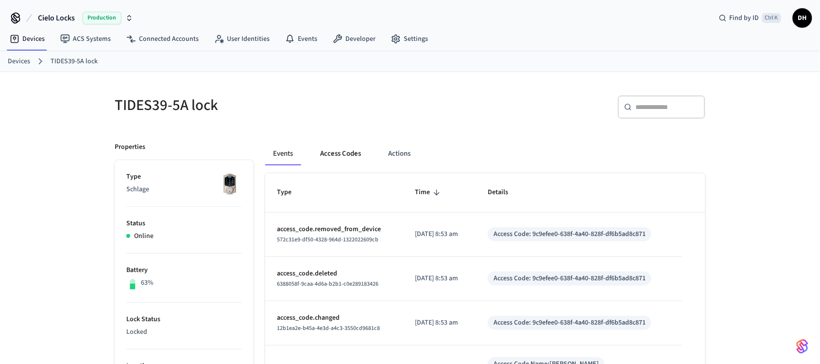
click at [340, 151] on button "Access Codes" at bounding box center [341, 153] width 56 height 23
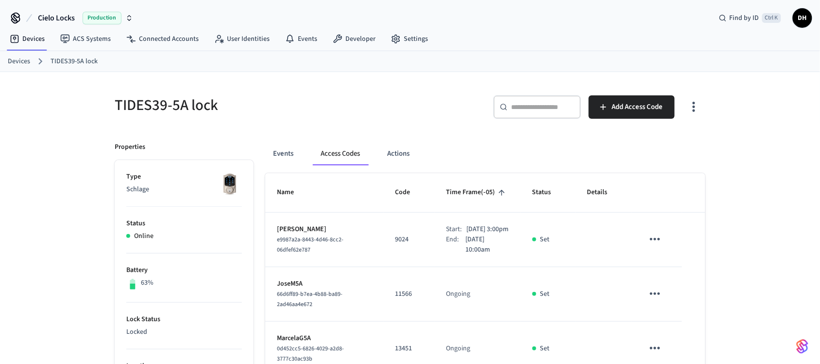
click at [23, 59] on link "Devices" at bounding box center [19, 61] width 22 height 10
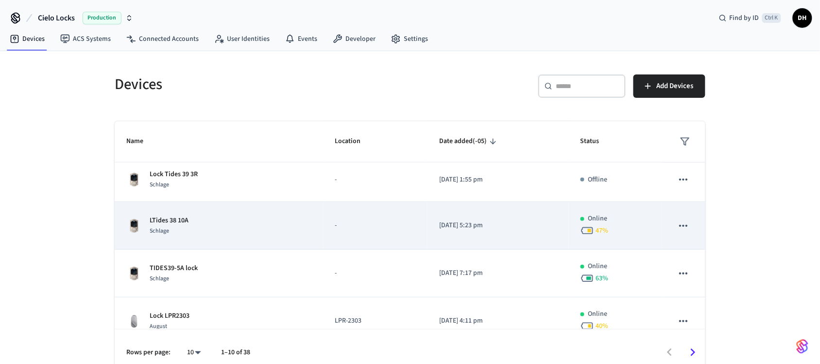
scroll to position [307, 0]
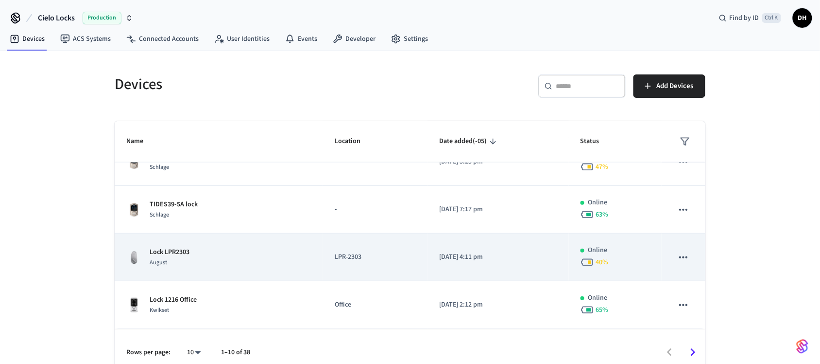
click at [222, 260] on div "Lock LPR2303 August" at bounding box center [218, 257] width 185 height 20
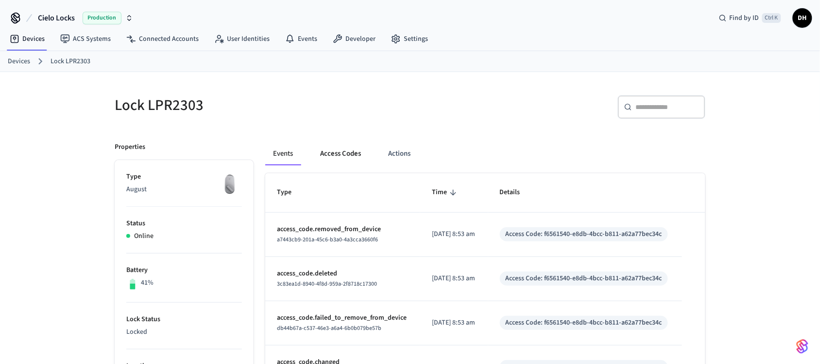
click at [346, 158] on button "Access Codes" at bounding box center [341, 153] width 56 height 23
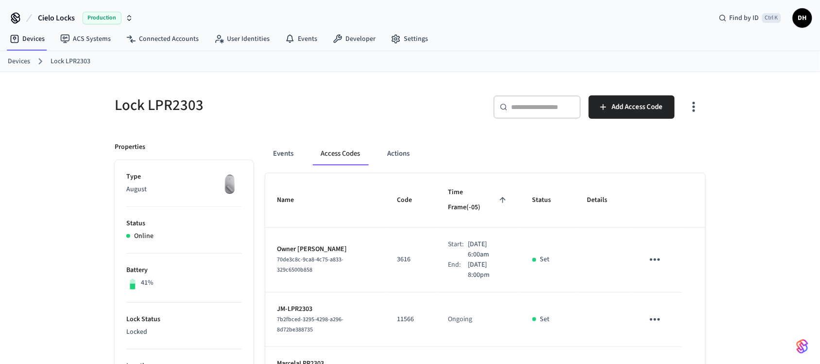
click at [18, 61] on link "Devices" at bounding box center [19, 61] width 22 height 10
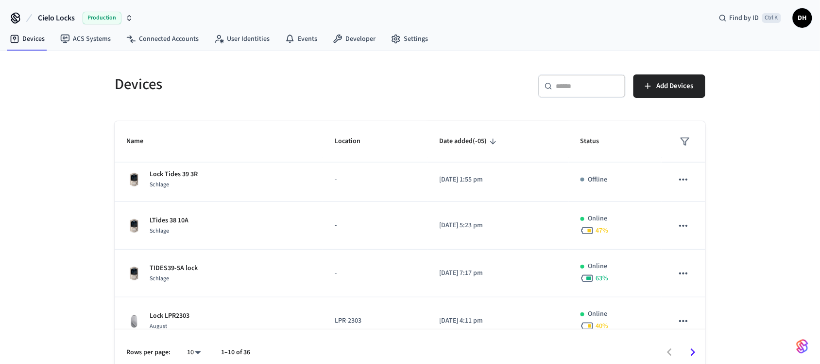
scroll to position [307, 0]
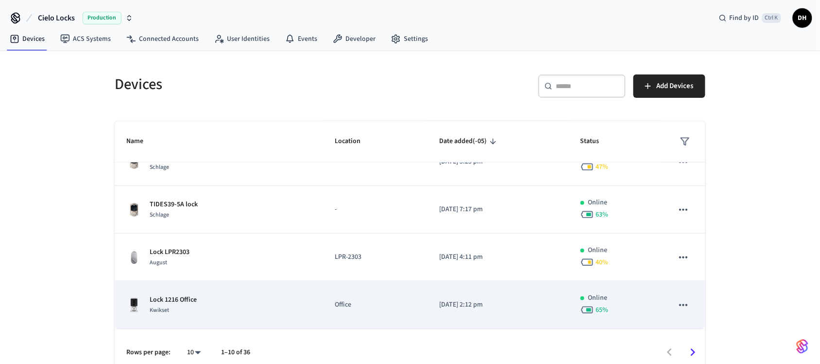
click at [201, 295] on div "Lock 1216 Office Kwikset" at bounding box center [218, 305] width 185 height 20
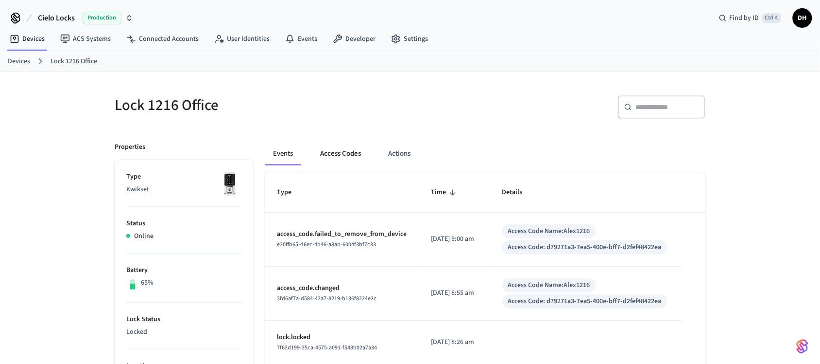
click at [334, 156] on button "Access Codes" at bounding box center [341, 153] width 56 height 23
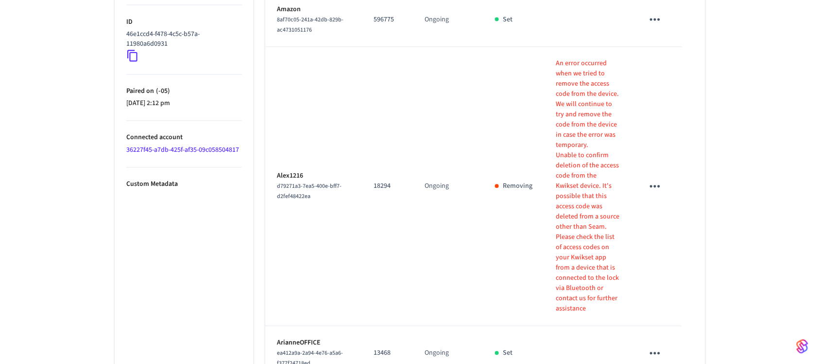
scroll to position [485, 0]
